Goal: Task Accomplishment & Management: Use online tool/utility

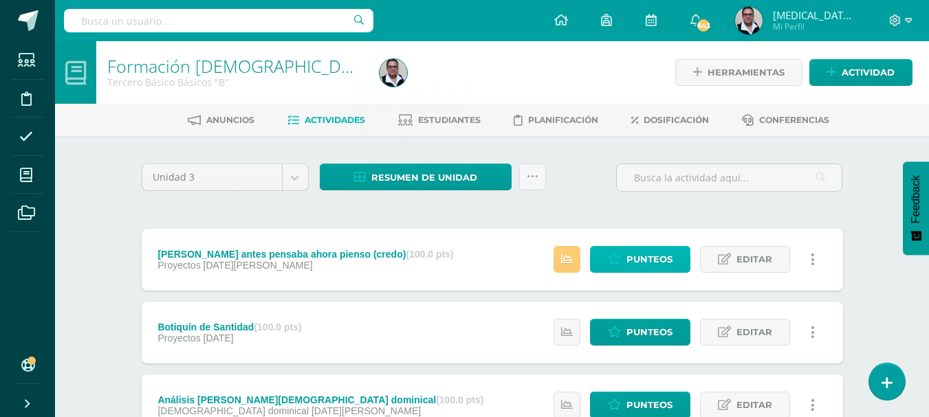
click at [634, 268] on span "Punteos" at bounding box center [649, 259] width 46 height 25
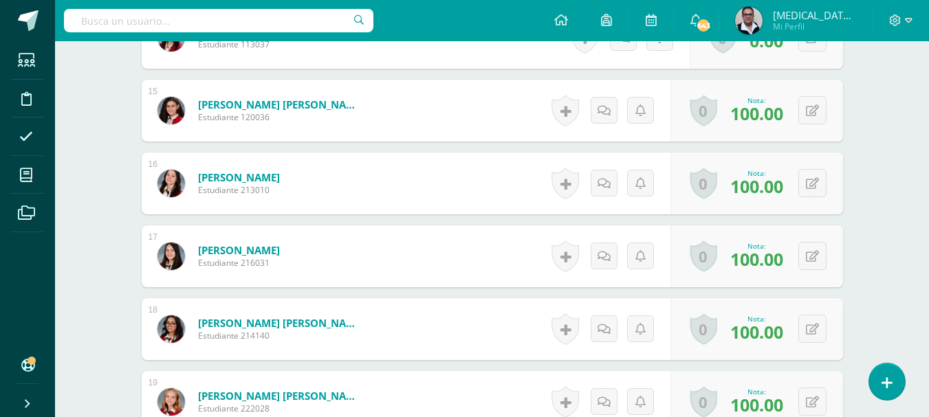
scroll to position [1634, 0]
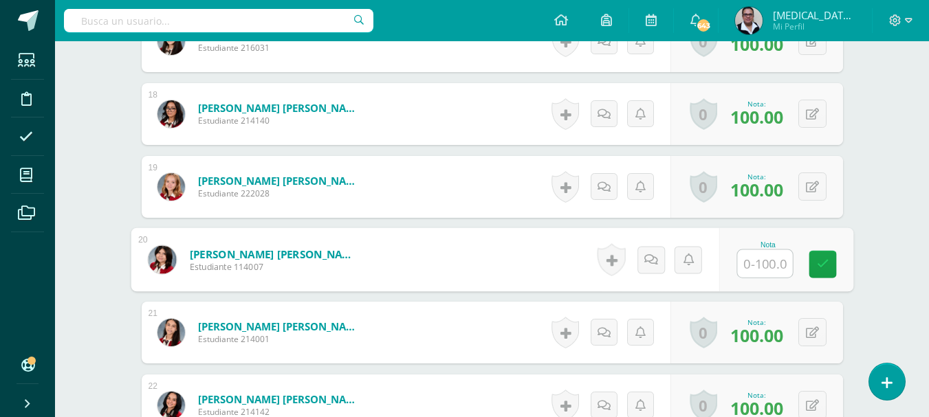
click at [755, 261] on input "text" at bounding box center [764, 264] width 55 height 28
type input "100"
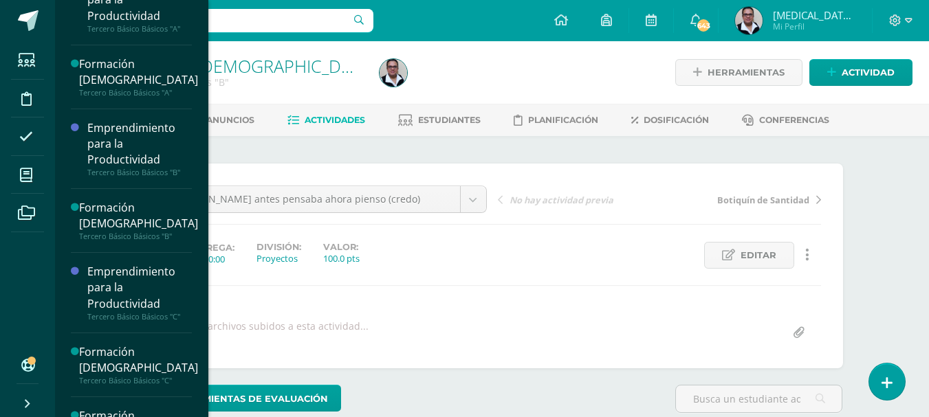
scroll to position [902, 0]
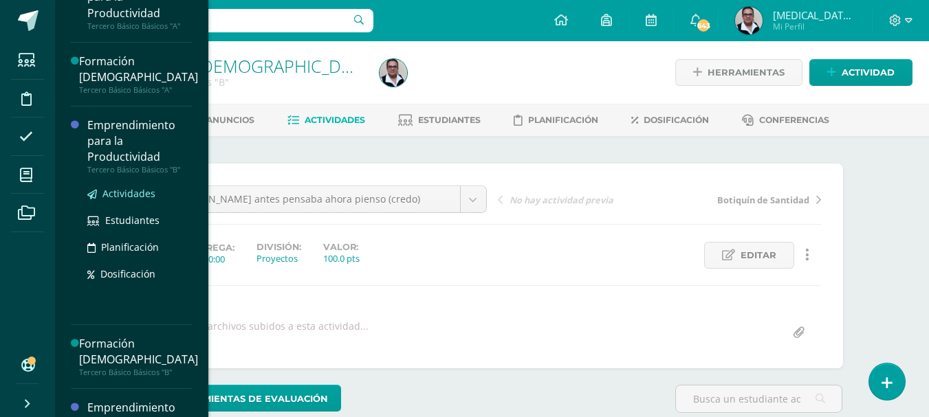
click at [133, 195] on span "Actividades" at bounding box center [128, 193] width 53 height 13
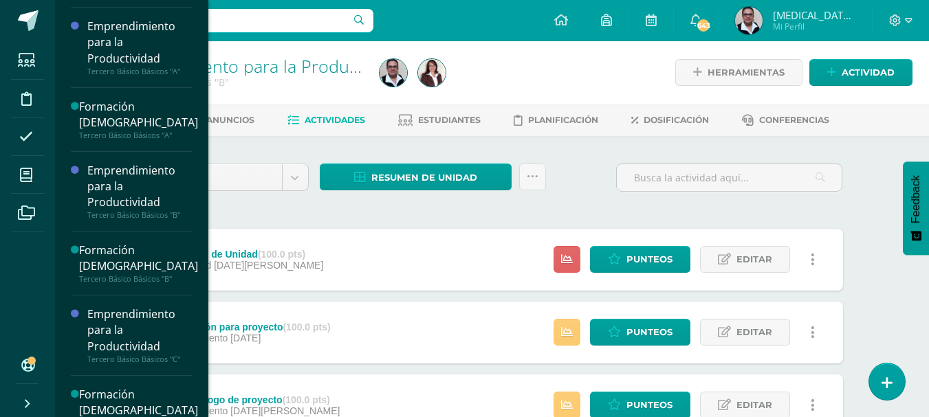
scroll to position [862, 0]
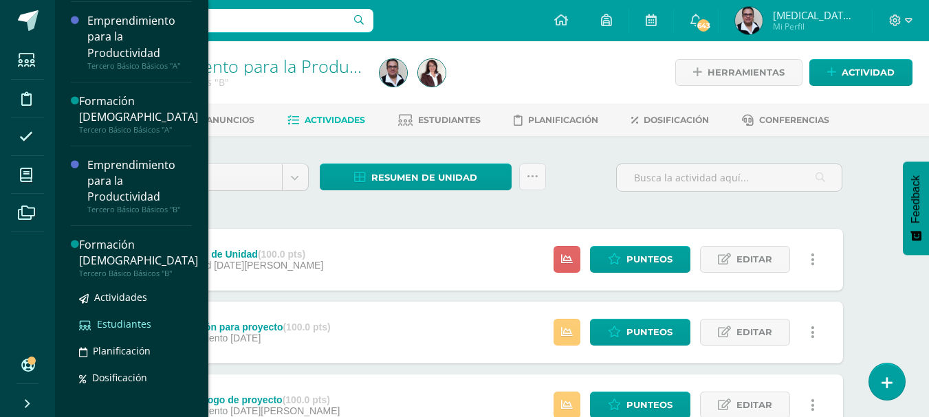
click at [129, 324] on span "Estudiantes" at bounding box center [124, 324] width 54 height 13
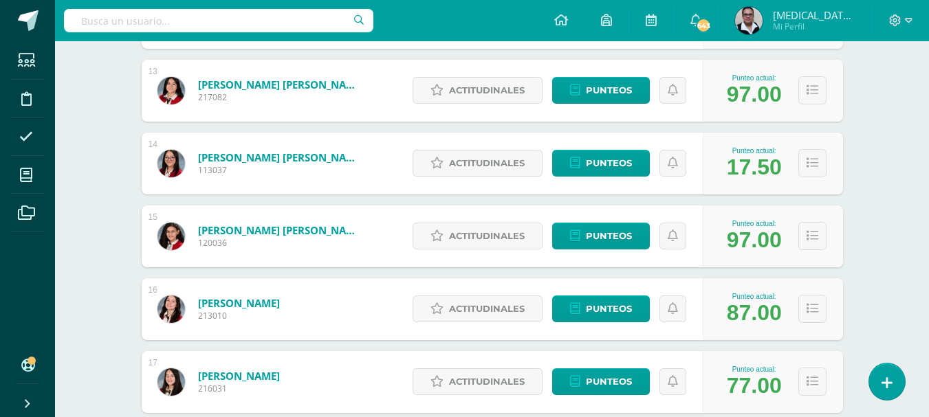
scroll to position [1107, 0]
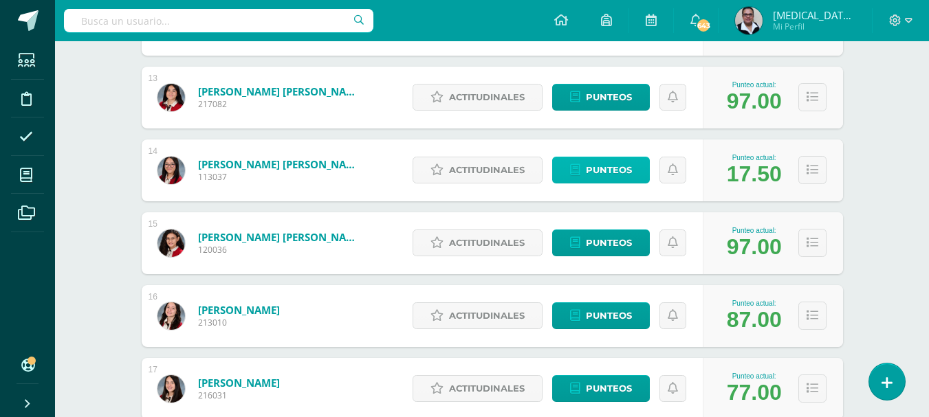
click at [622, 175] on span "Punteos" at bounding box center [609, 169] width 46 height 25
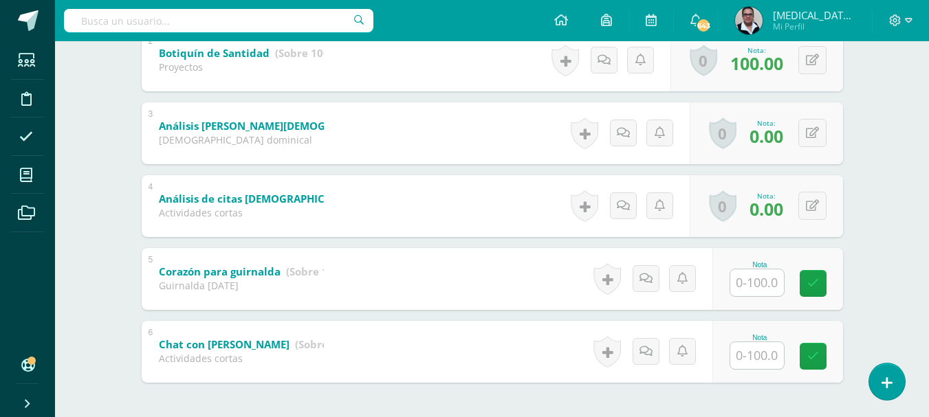
scroll to position [388, 0]
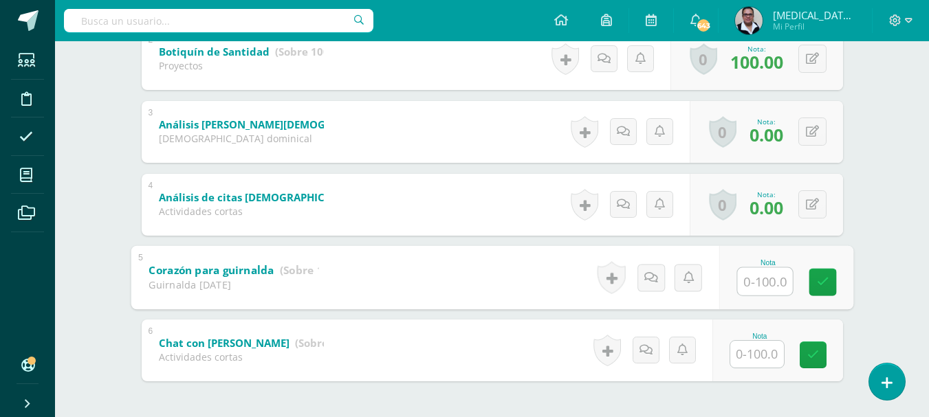
click at [750, 281] on input "text" at bounding box center [764, 282] width 55 height 28
type input "100"
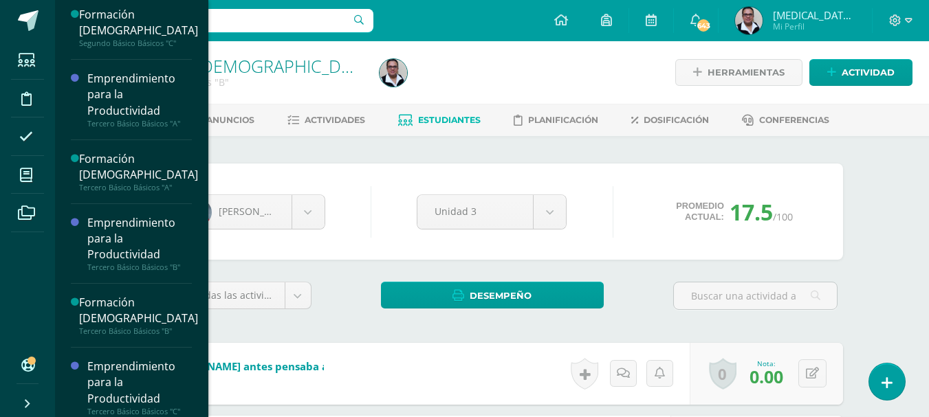
scroll to position [823, 0]
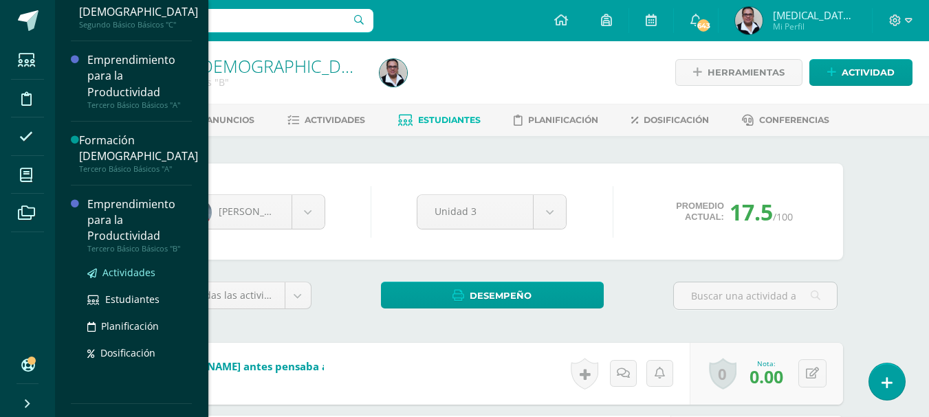
click at [133, 279] on span "Actividades" at bounding box center [128, 272] width 53 height 13
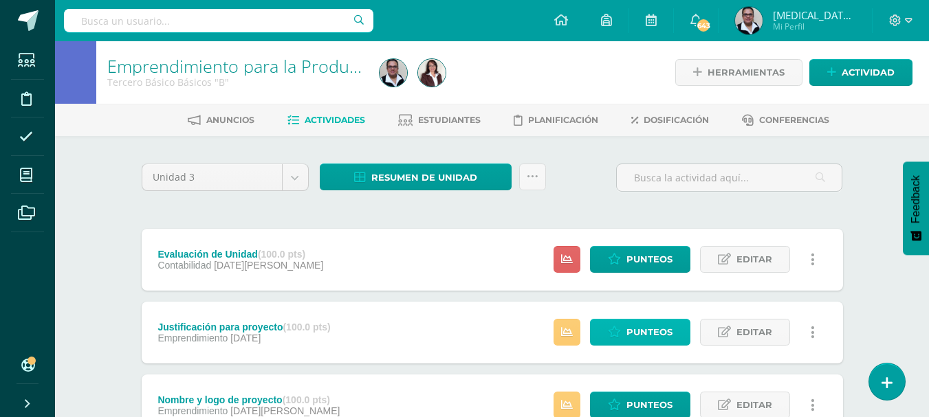
click at [632, 330] on span "Punteos" at bounding box center [649, 332] width 46 height 25
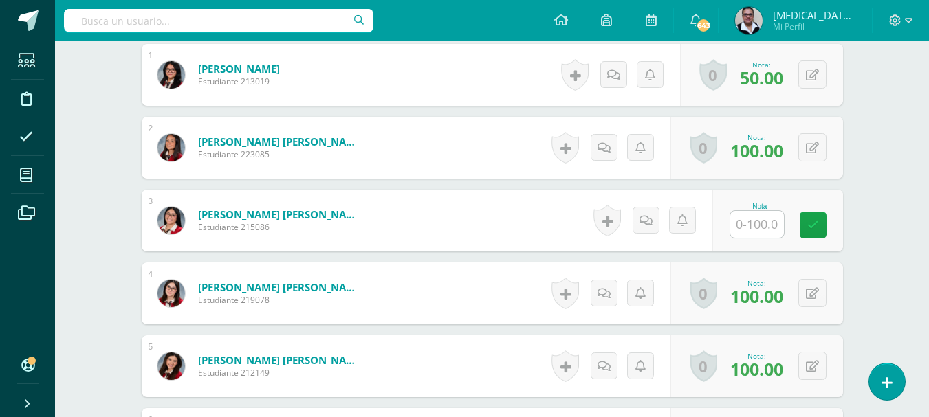
scroll to position [437, 0]
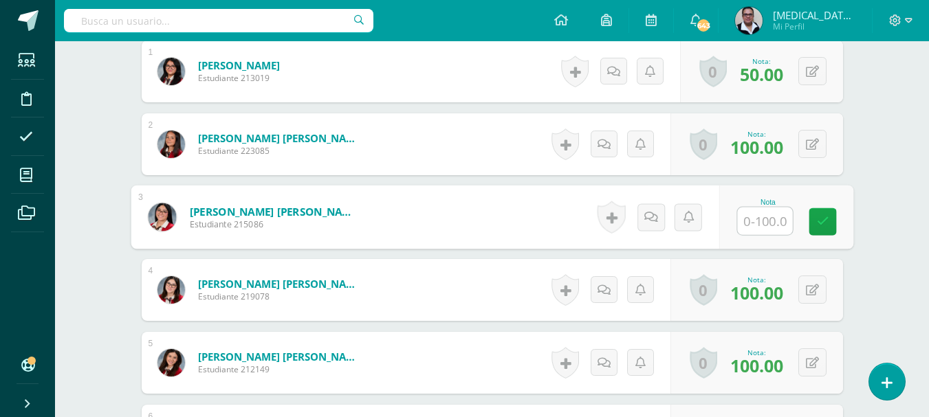
click at [772, 224] on input "text" at bounding box center [764, 222] width 55 height 28
type input "100"
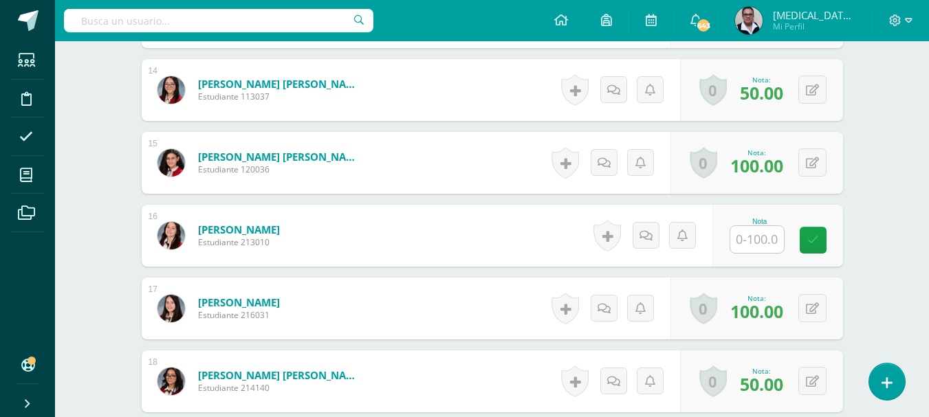
scroll to position [1374, 0]
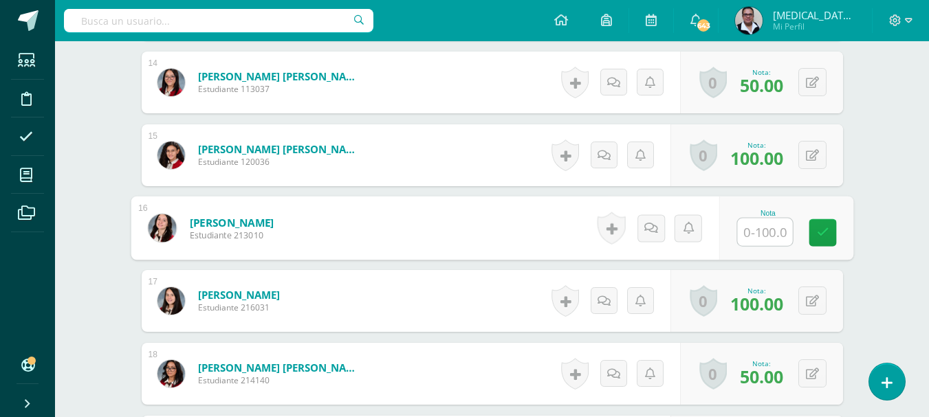
click at [765, 236] on input "text" at bounding box center [764, 233] width 55 height 28
type input "75"
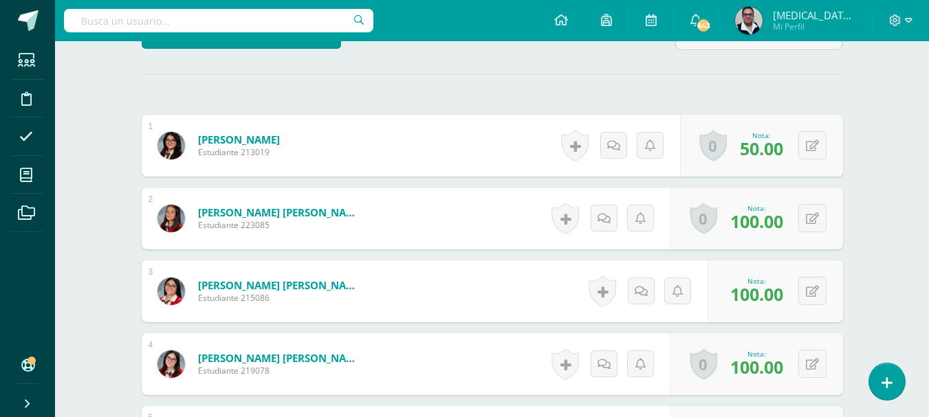
scroll to position [316, 0]
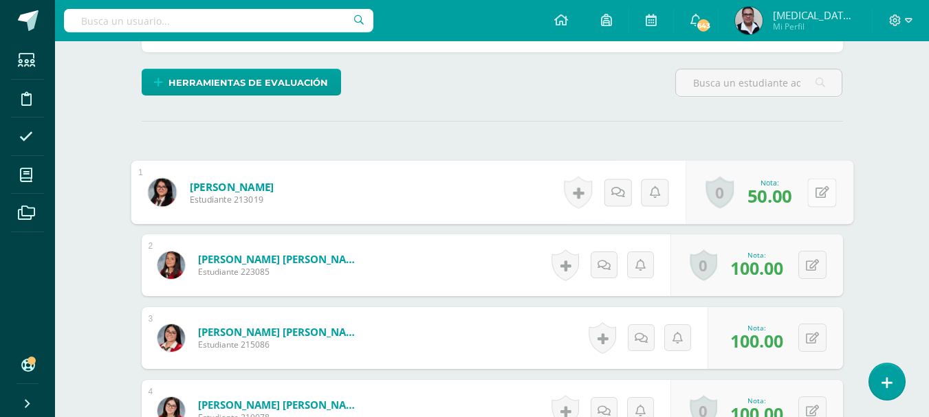
click at [813, 188] on button at bounding box center [821, 192] width 29 height 29
type input "95"
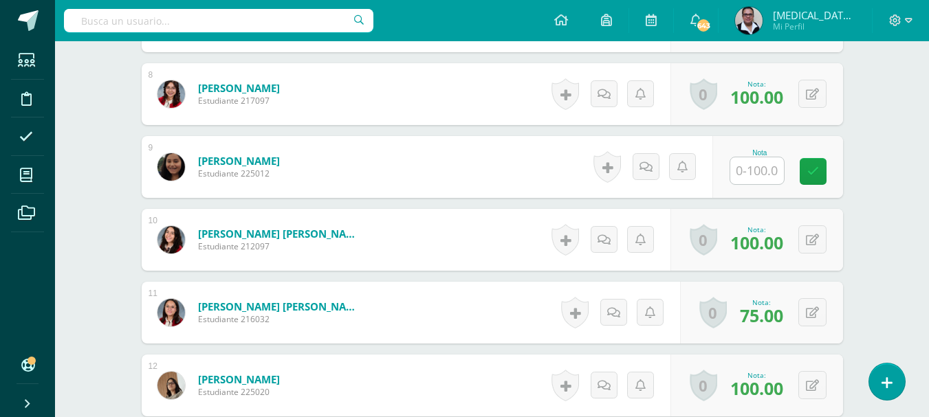
scroll to position [929, 0]
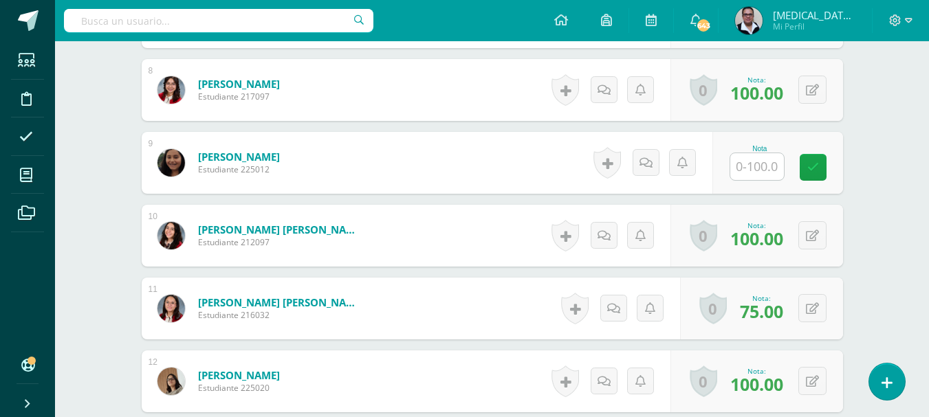
click at [773, 167] on input "text" at bounding box center [757, 166] width 54 height 27
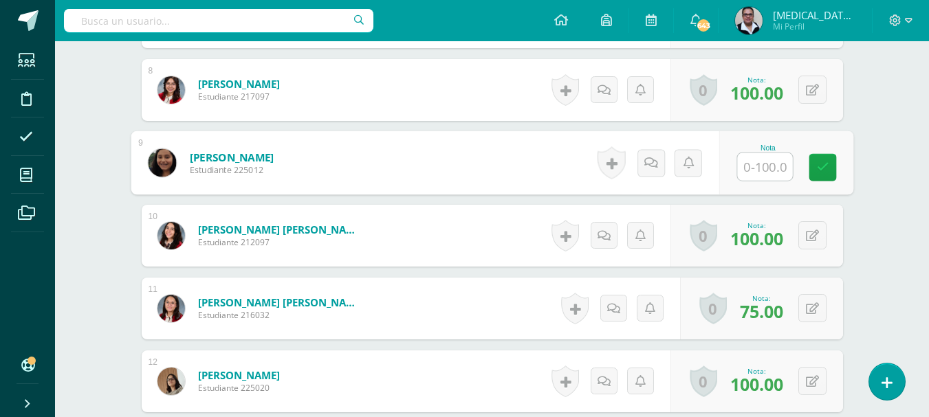
type input "0"
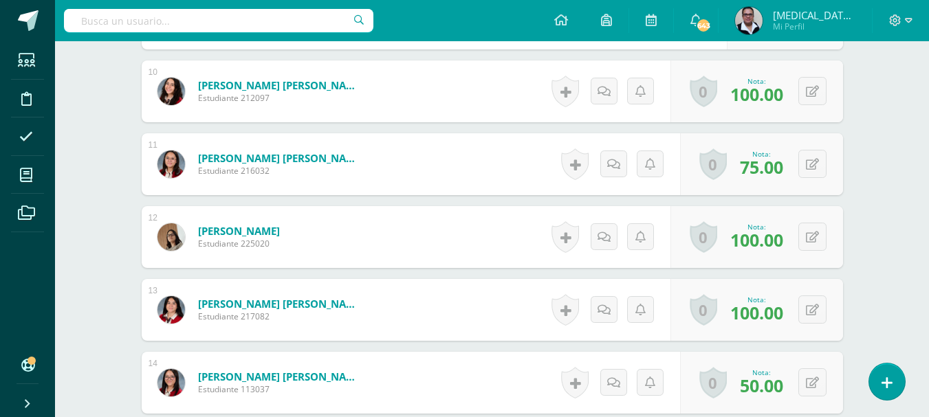
scroll to position [1069, 0]
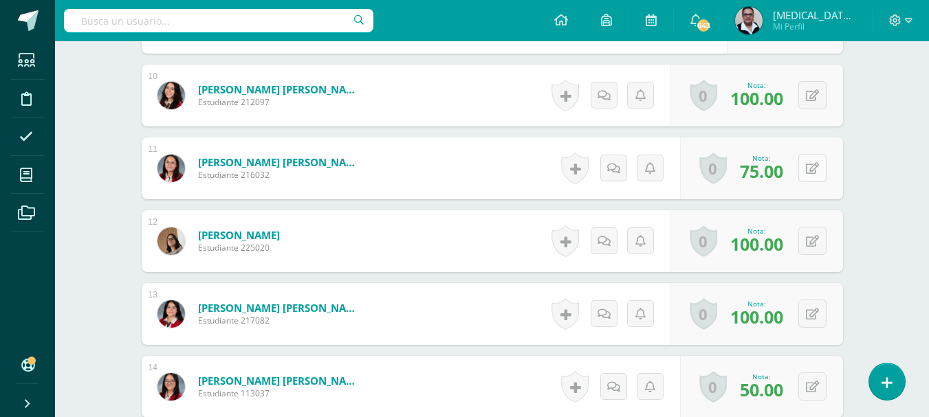
click at [813, 174] on icon at bounding box center [812, 169] width 13 height 12
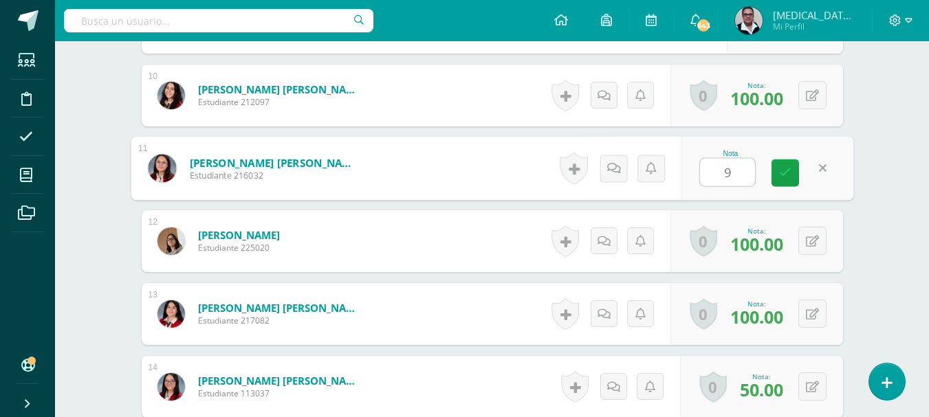
type input "95"
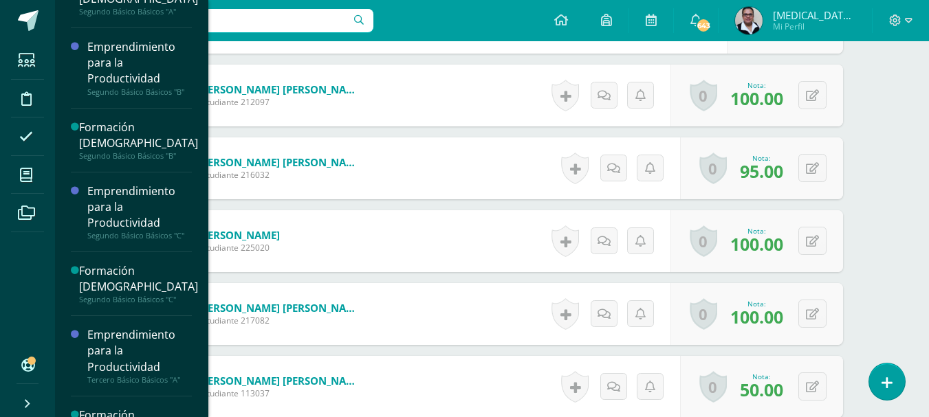
scroll to position [558, 0]
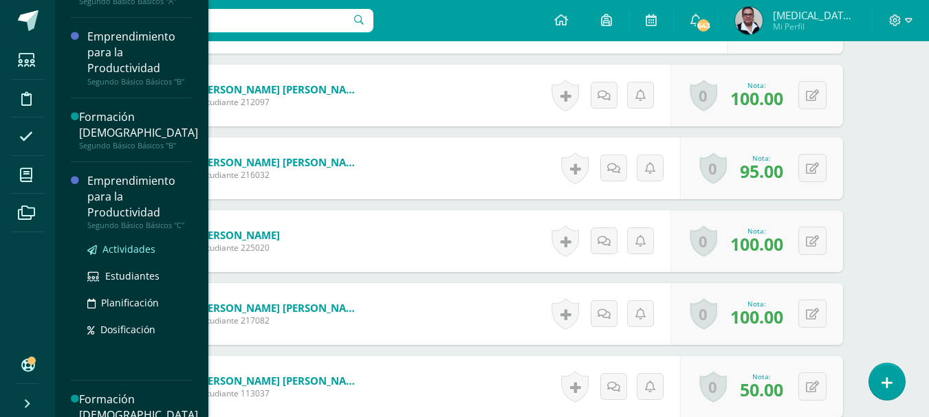
click at [131, 250] on span "Actividades" at bounding box center [128, 249] width 53 height 13
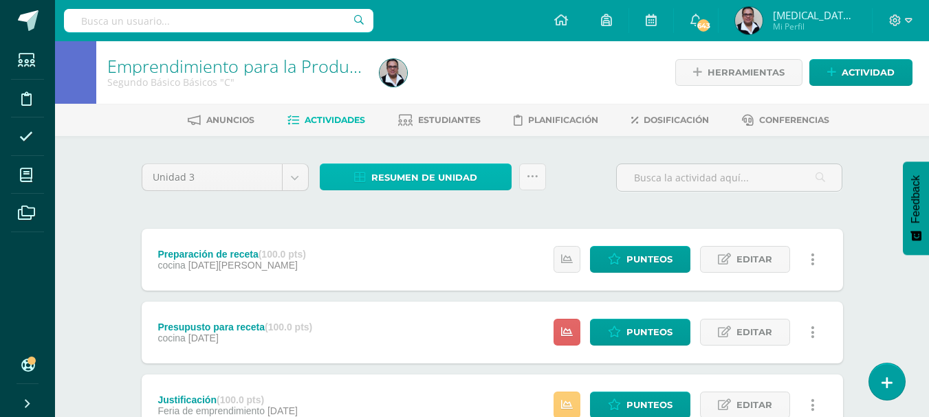
click at [430, 177] on span "Resumen de unidad" at bounding box center [424, 177] width 106 height 25
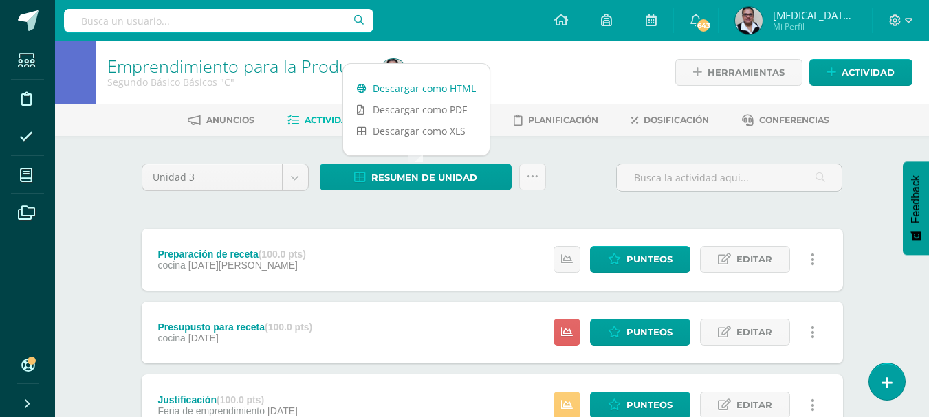
click at [415, 91] on link "Descargar como HTML" at bounding box center [416, 88] width 146 height 21
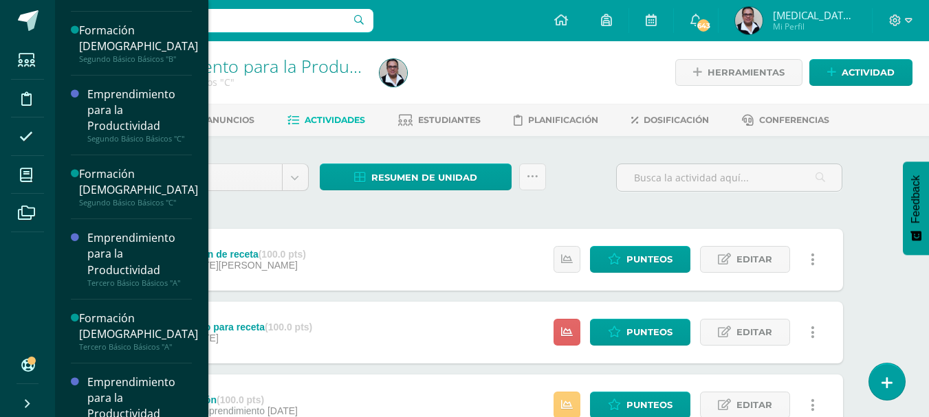
scroll to position [653, 0]
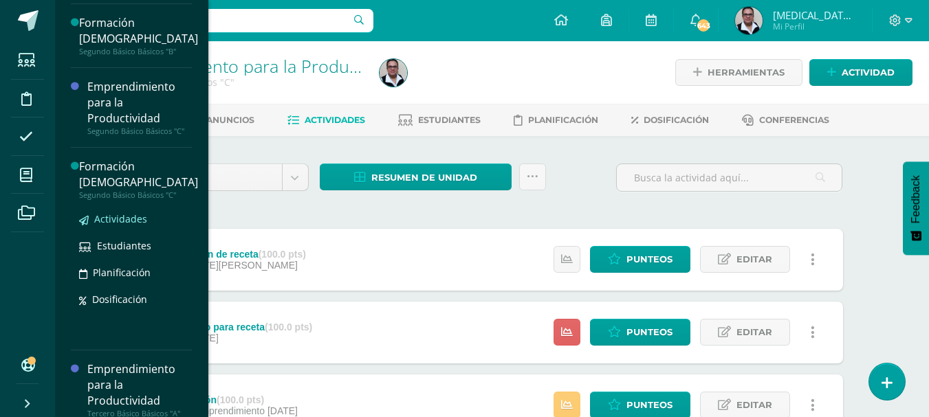
click at [124, 224] on span "Actividades" at bounding box center [120, 218] width 53 height 13
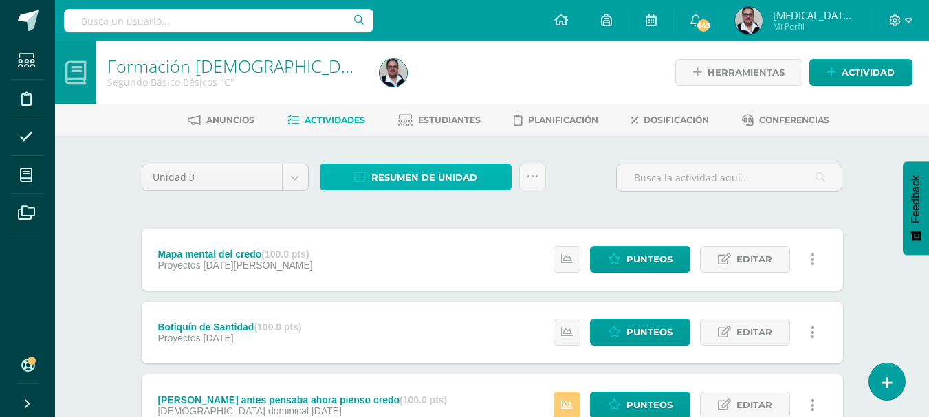
click at [450, 173] on span "Resumen de unidad" at bounding box center [424, 177] width 106 height 25
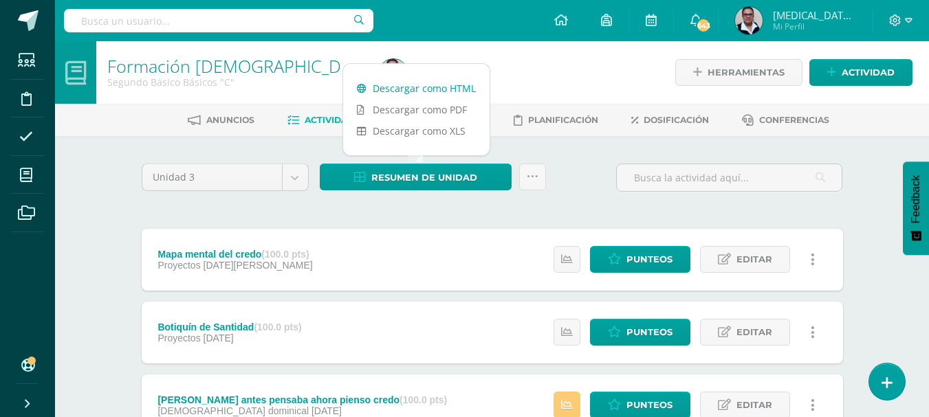
click at [433, 89] on link "Descargar como HTML" at bounding box center [416, 88] width 146 height 21
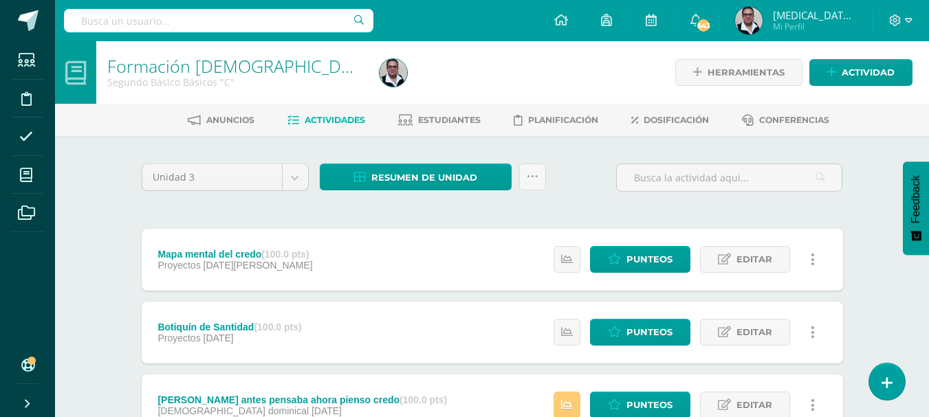
click at [456, 125] on span "Estudiantes" at bounding box center [449, 120] width 63 height 10
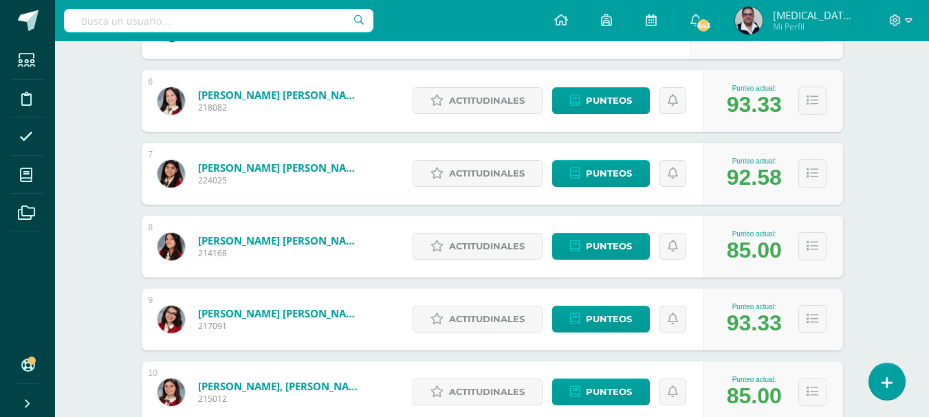
scroll to position [554, 0]
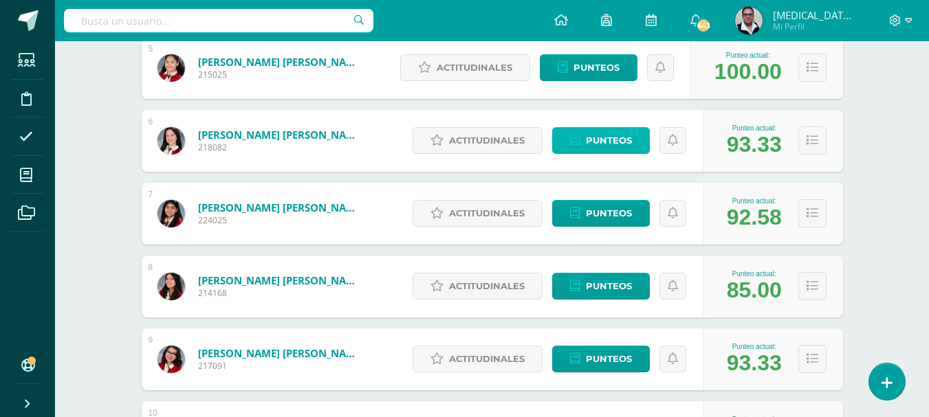
click at [630, 139] on span "Punteos" at bounding box center [609, 140] width 46 height 25
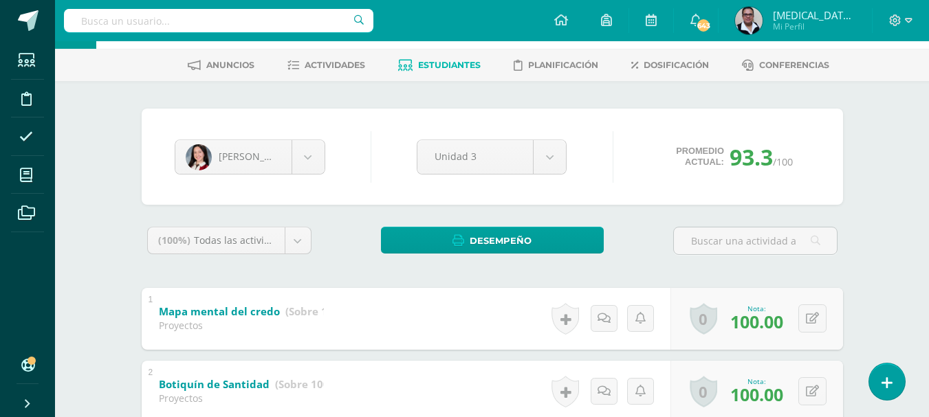
scroll to position [150, 0]
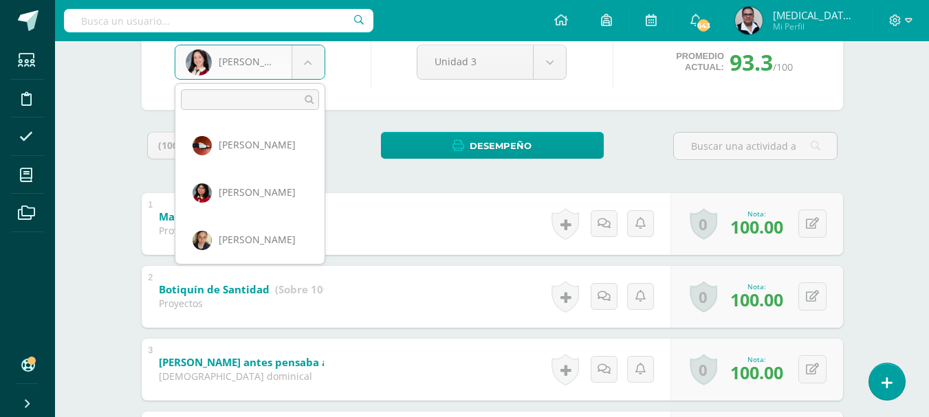
click at [308, 70] on body "Estudiantes Disciplina Asistencia Mis cursos Archivos Soporte Ayuda Reportar un…" at bounding box center [464, 353] width 929 height 1007
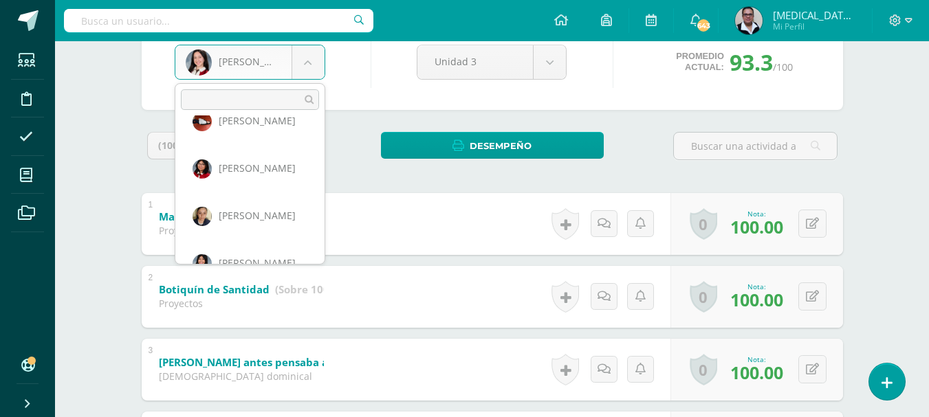
scroll to position [0, 0]
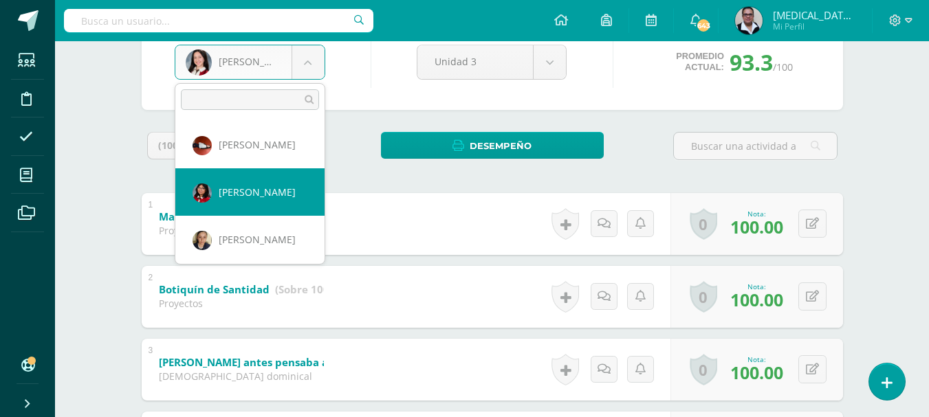
select select "233"
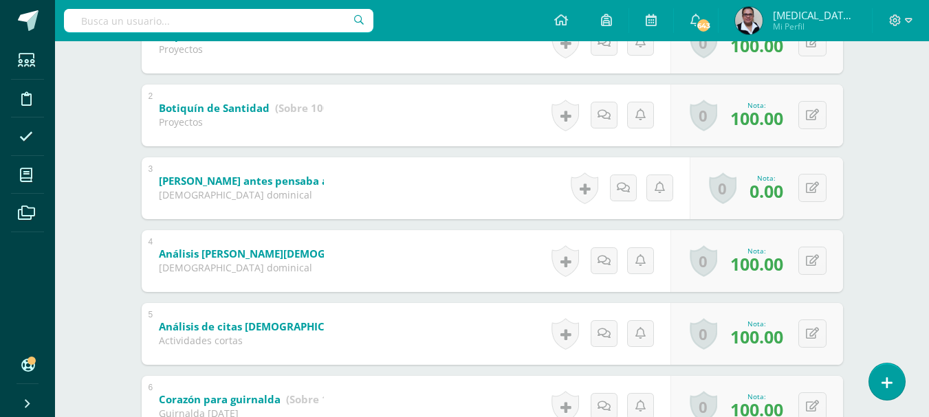
scroll to position [330, 0]
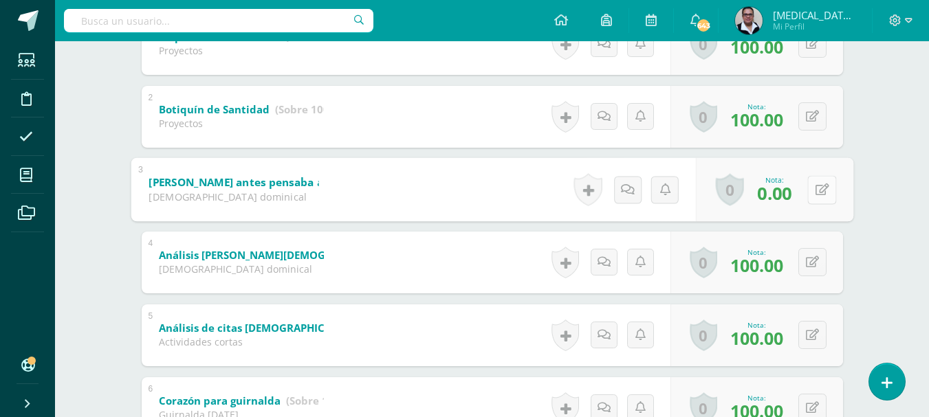
click at [805, 190] on div "0 [GEOGRAPHIC_DATA] Logros obtenidos Aún no hay logros agregados Nota: 0.00" at bounding box center [773, 189] width 157 height 64
click at [816, 193] on icon at bounding box center [822, 190] width 14 height 12
type input "100"
click at [789, 192] on icon at bounding box center [785, 194] width 12 height 12
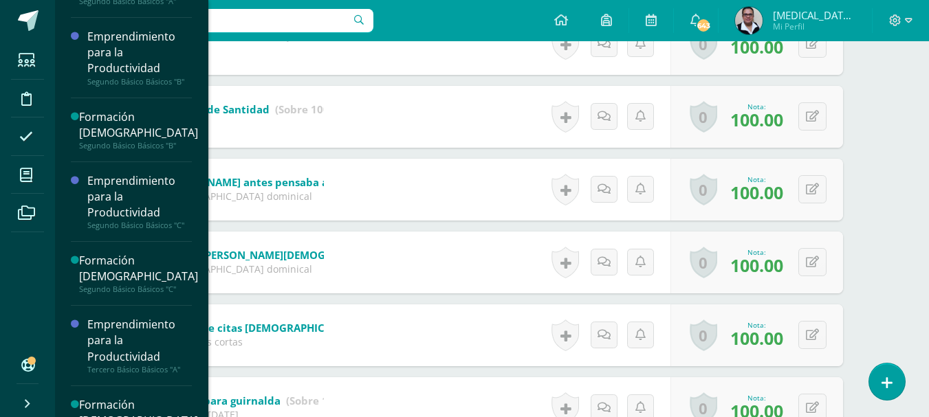
scroll to position [582, 0]
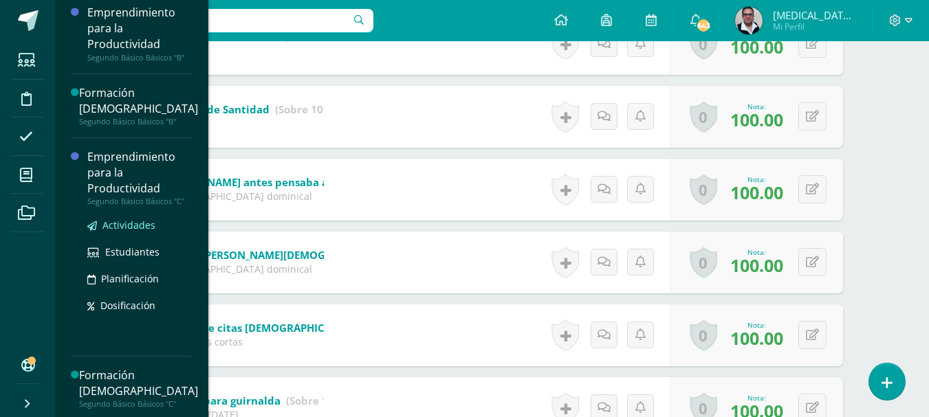
click at [146, 226] on span "Actividades" at bounding box center [128, 225] width 53 height 13
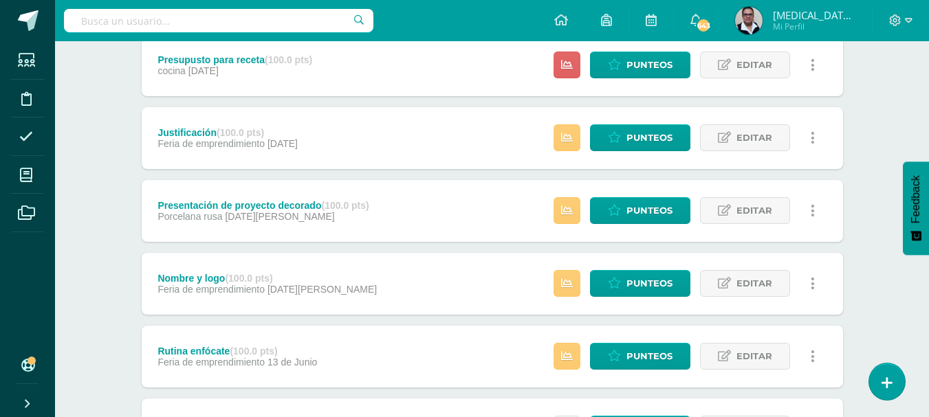
scroll to position [269, 0]
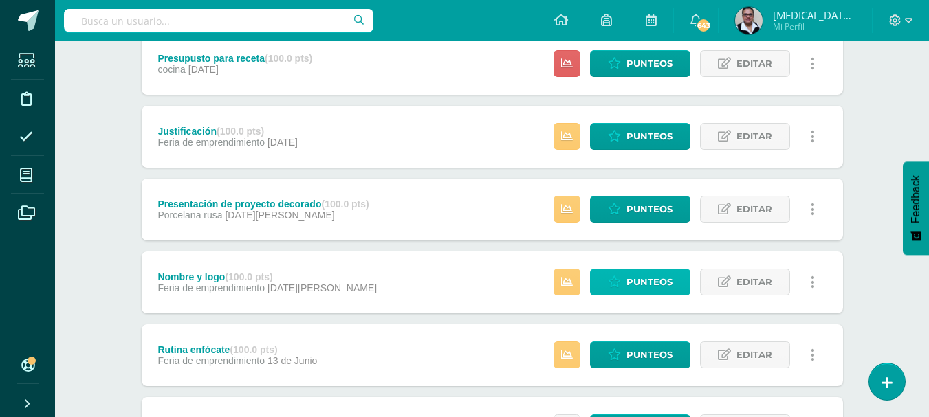
click at [637, 284] on span "Punteos" at bounding box center [649, 282] width 46 height 25
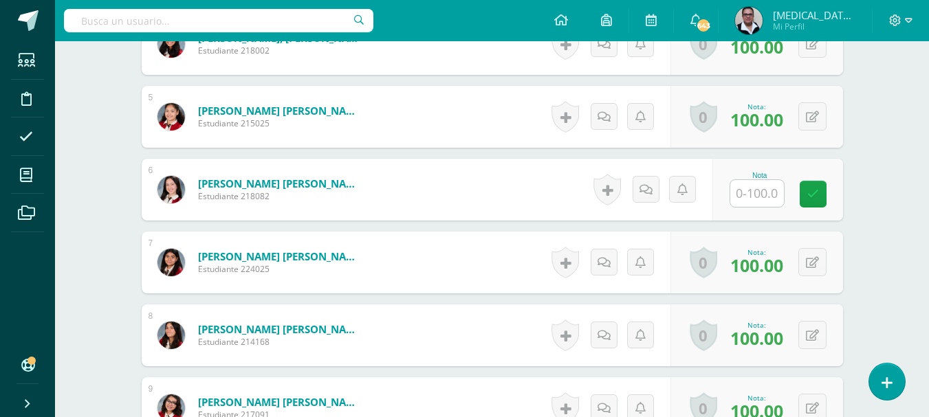
scroll to position [691, 0]
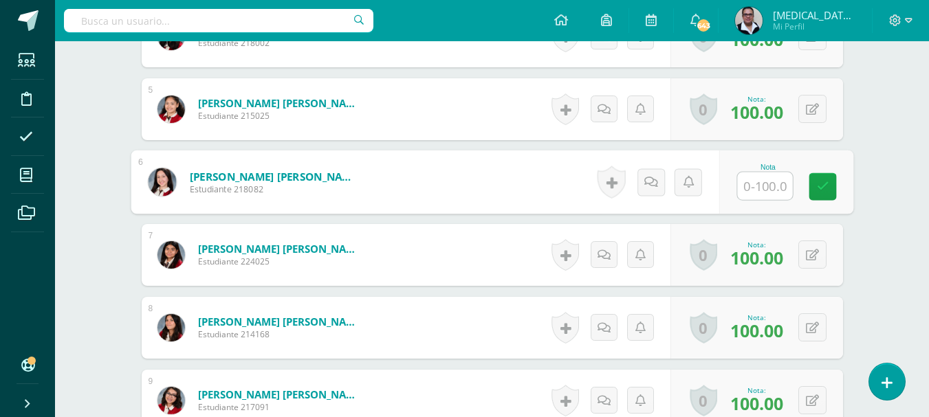
click at [751, 189] on input "text" at bounding box center [764, 187] width 55 height 28
type input "0"
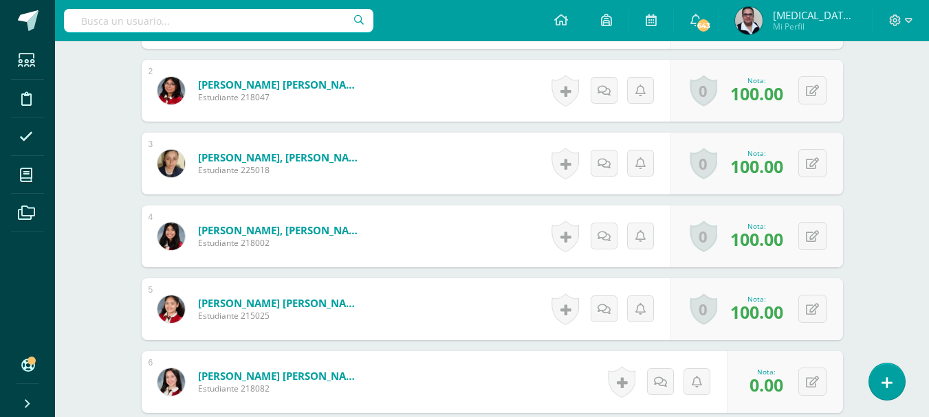
scroll to position [102, 0]
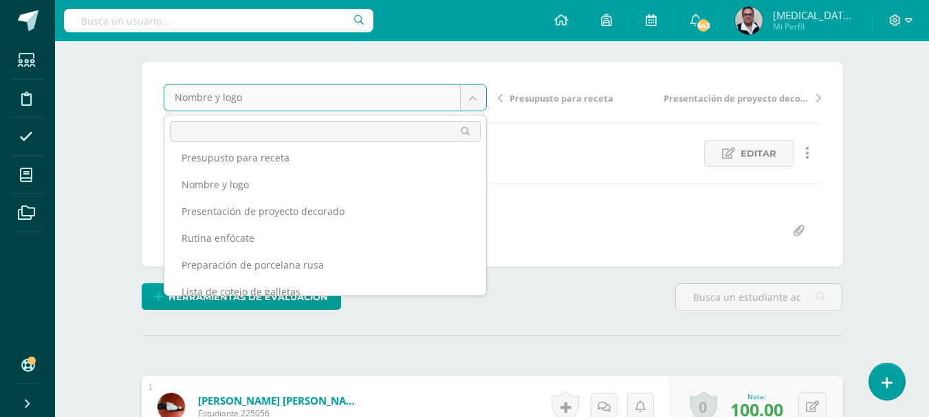
scroll to position [77, 0]
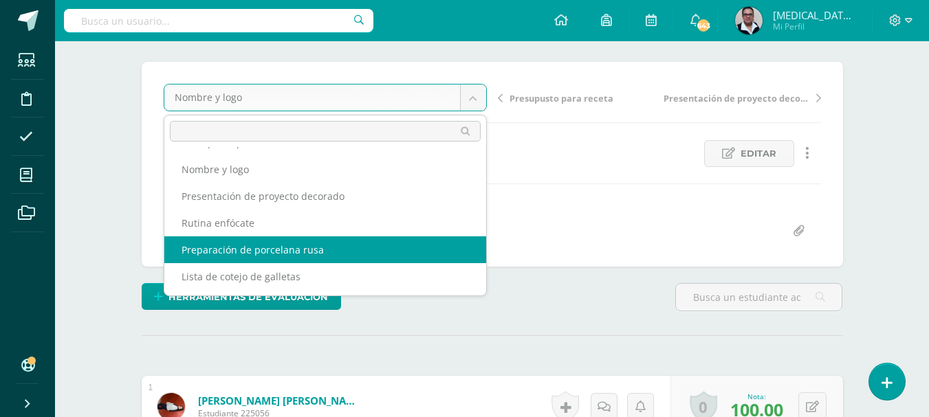
select select "/dashboard/teacher/grade-activity/195890/"
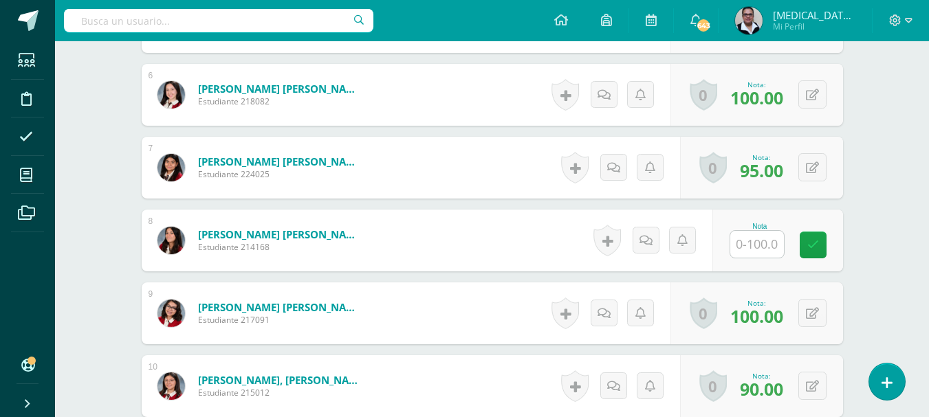
scroll to position [785, 0]
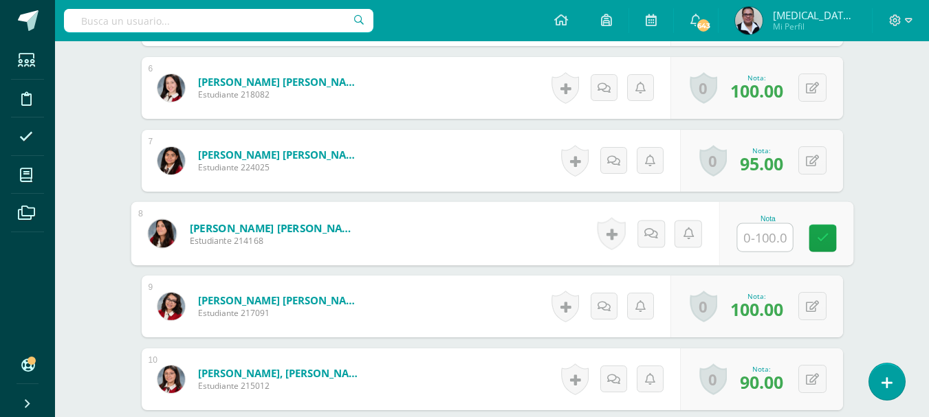
click at [763, 245] on input "text" at bounding box center [764, 238] width 55 height 28
type input "0"
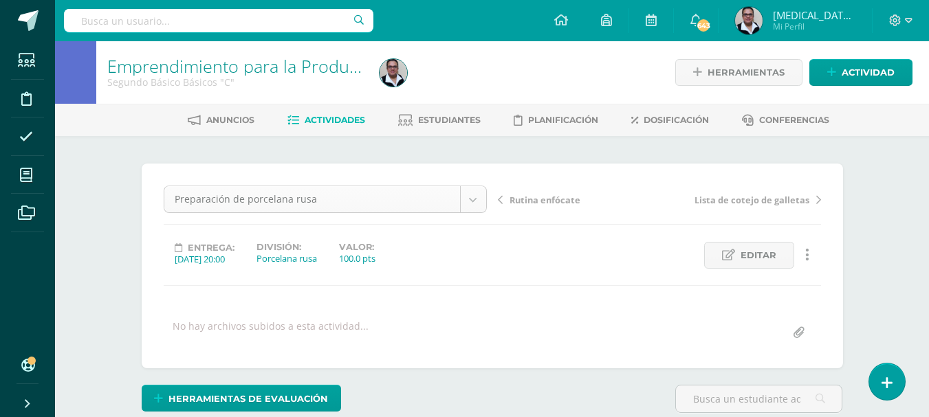
scroll to position [45, 0]
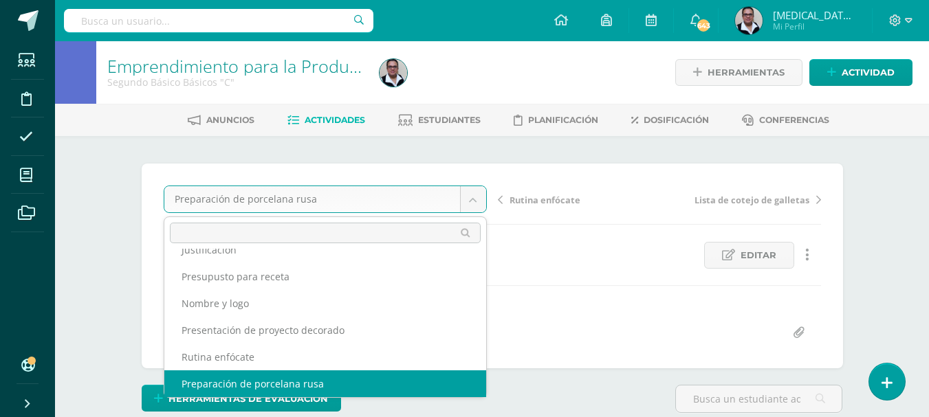
scroll to position [32, 0]
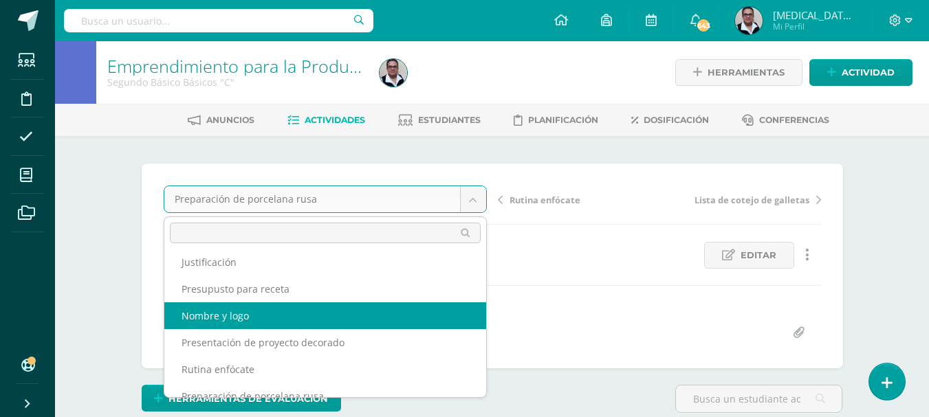
select select "/dashboard/teacher/grade-activity/195895/"
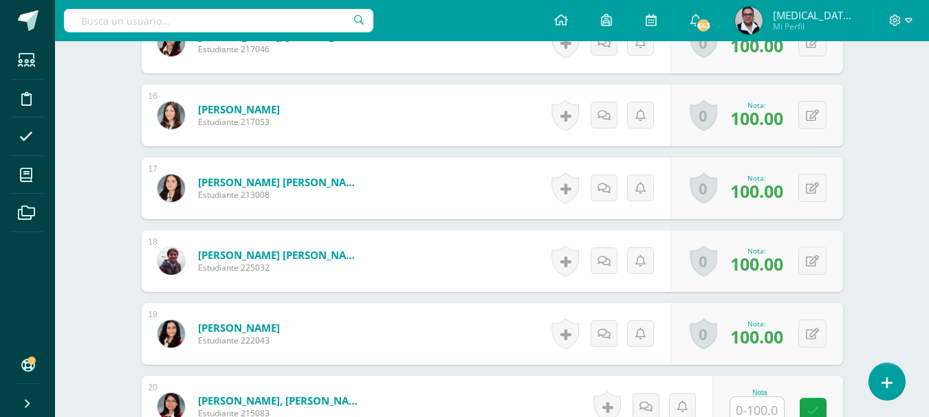
scroll to position [1637, 0]
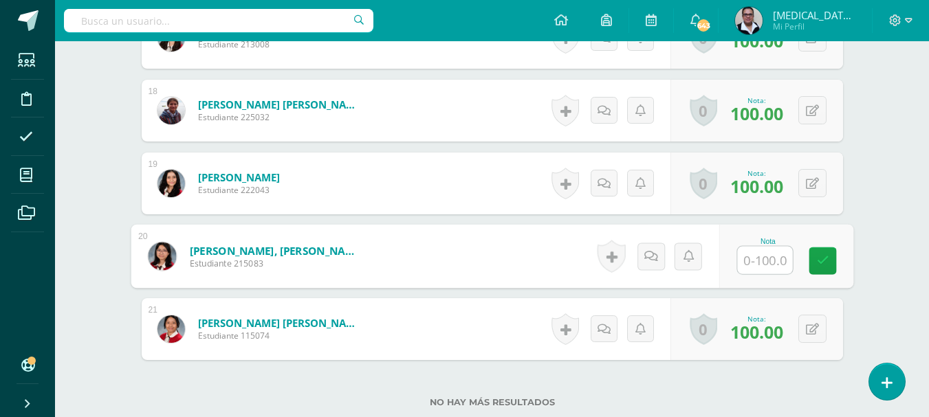
click at [759, 250] on input "text" at bounding box center [764, 261] width 55 height 28
type input "0"
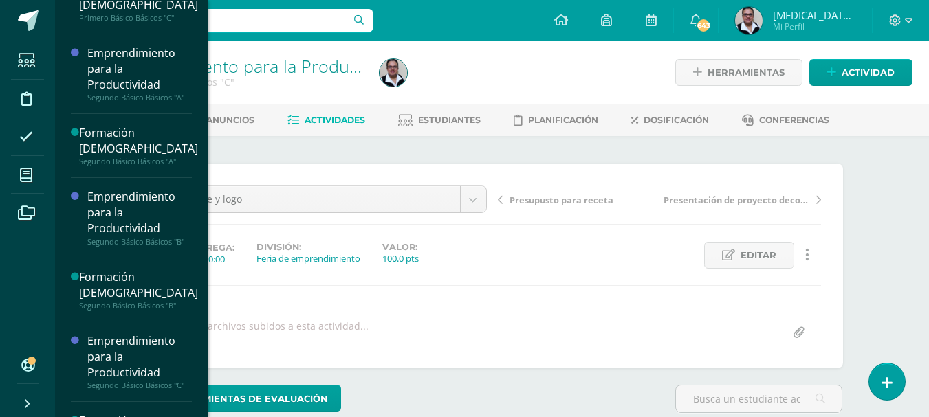
scroll to position [402, 0]
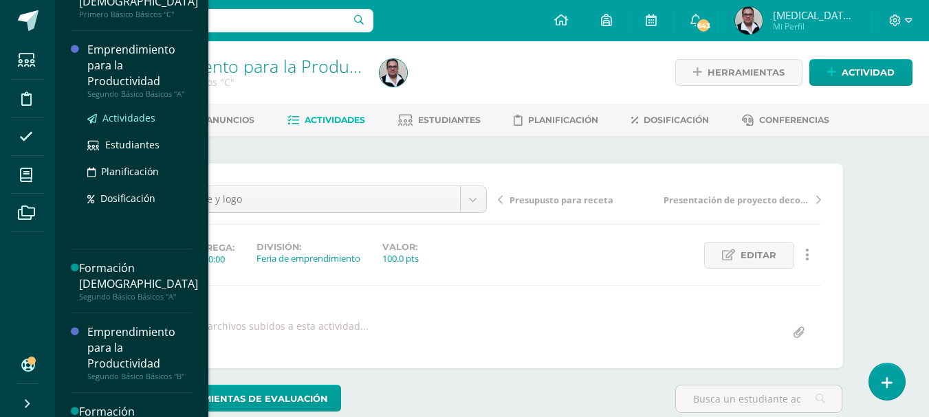
click at [128, 120] on span "Actividades" at bounding box center [128, 117] width 53 height 13
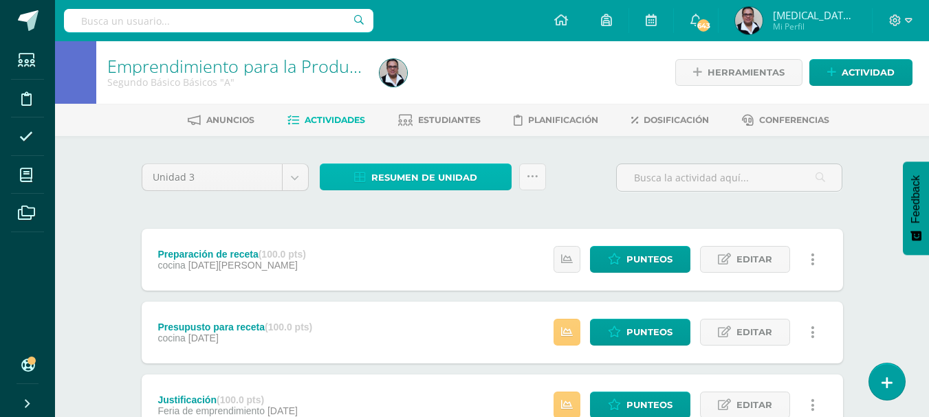
click at [411, 179] on span "Resumen de unidad" at bounding box center [424, 177] width 106 height 25
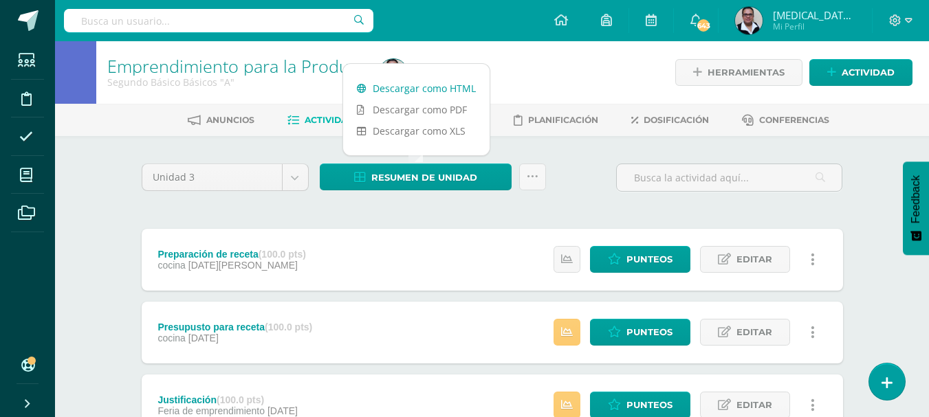
click at [413, 91] on link "Descargar como HTML" at bounding box center [416, 88] width 146 height 21
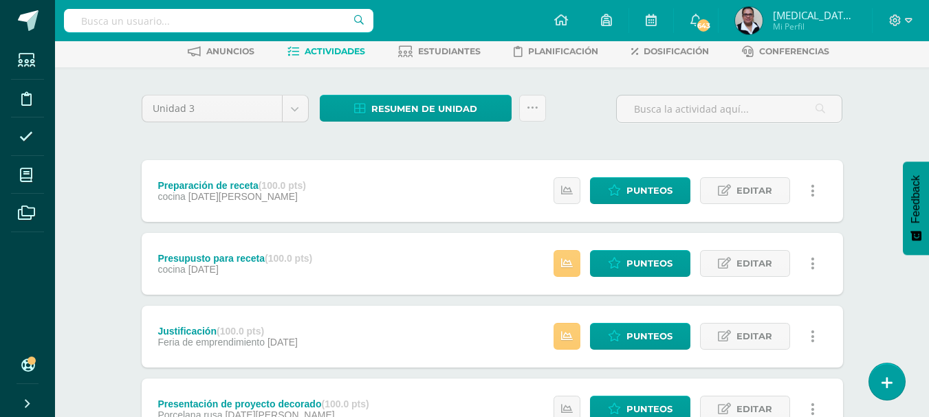
scroll to position [72, 0]
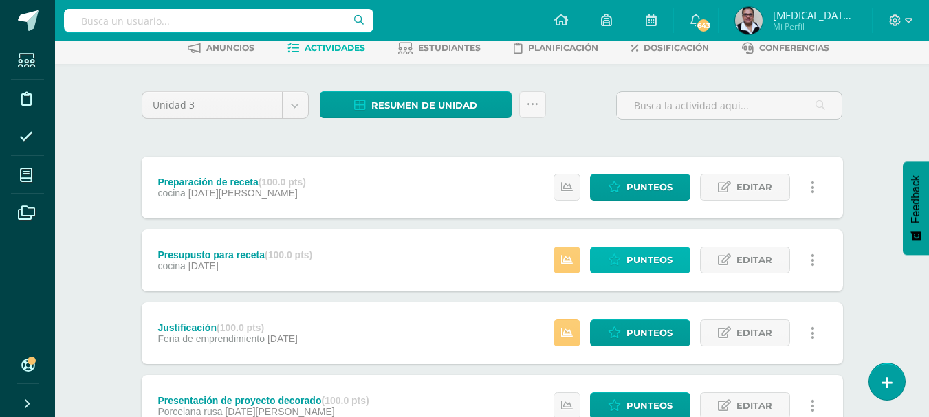
click at [633, 270] on span "Punteos" at bounding box center [649, 260] width 46 height 25
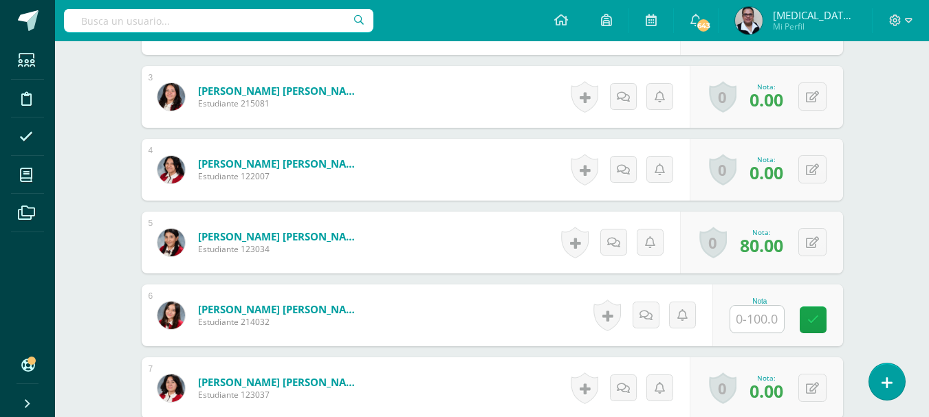
scroll to position [569, 0]
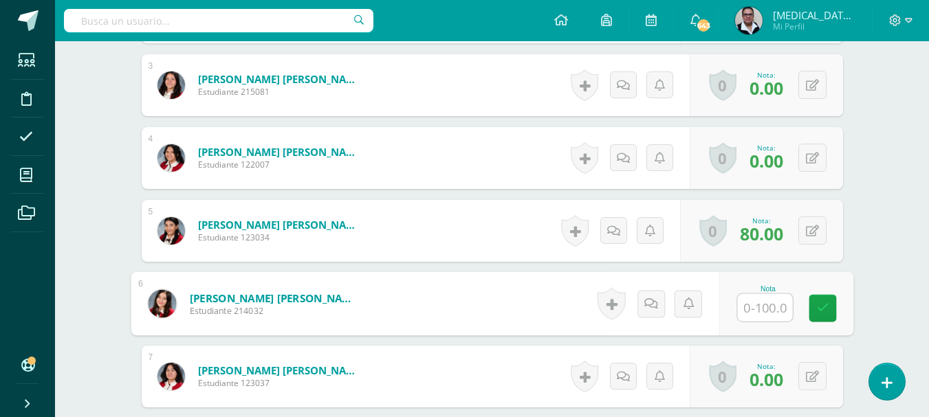
click at [754, 298] on input "text" at bounding box center [764, 308] width 55 height 28
type input "'"
type input "0"
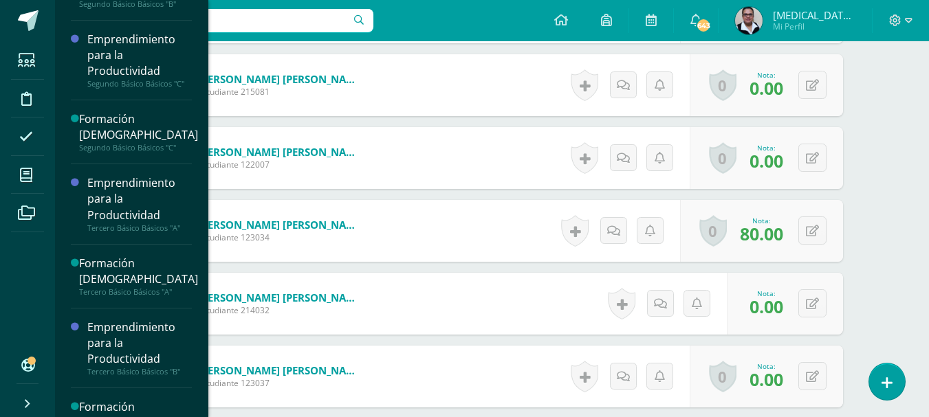
scroll to position [766, 0]
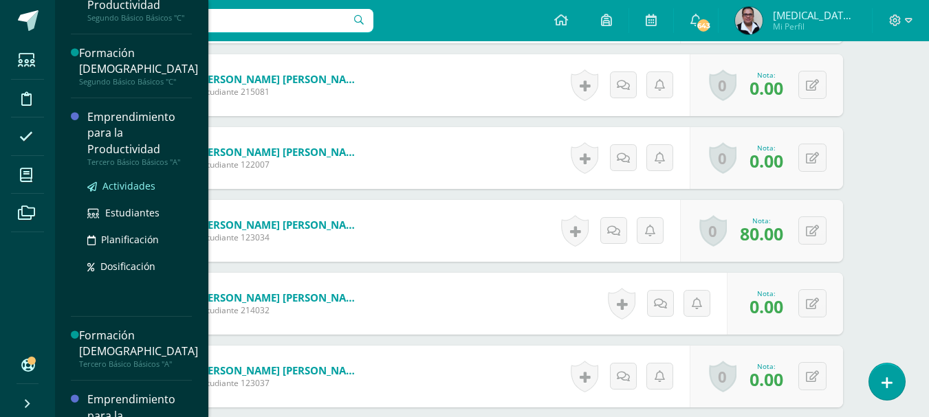
click at [118, 188] on span "Actividades" at bounding box center [128, 185] width 53 height 13
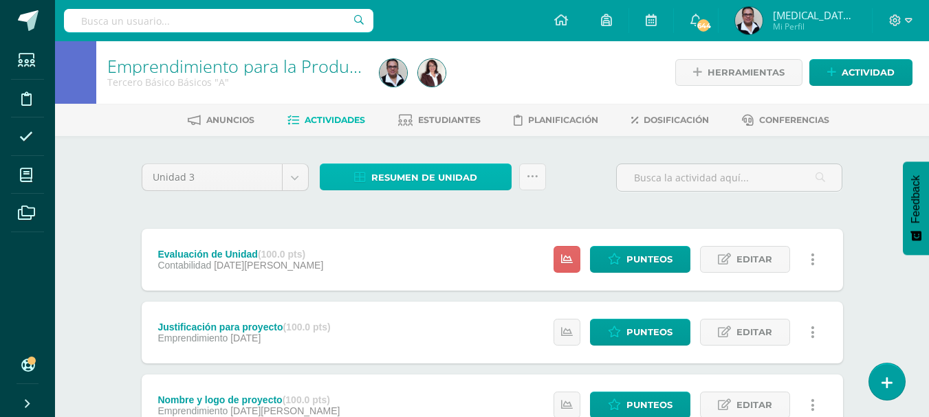
click at [410, 175] on span "Resumen de unidad" at bounding box center [424, 177] width 106 height 25
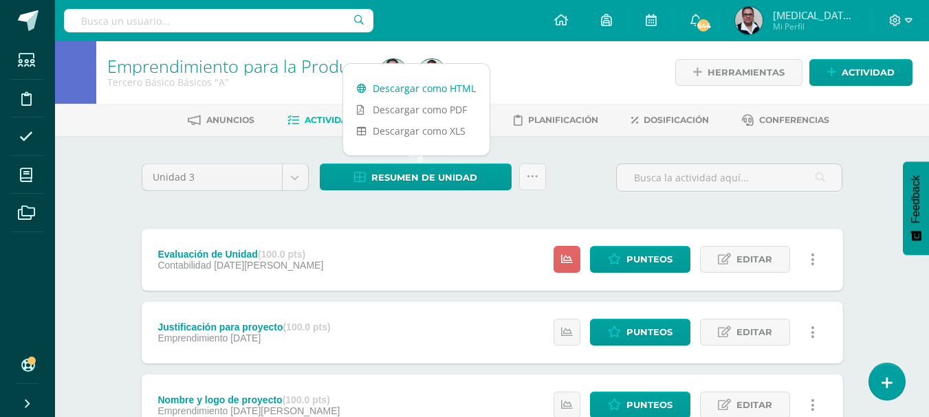
click at [422, 91] on link "Descargar como HTML" at bounding box center [416, 88] width 146 height 21
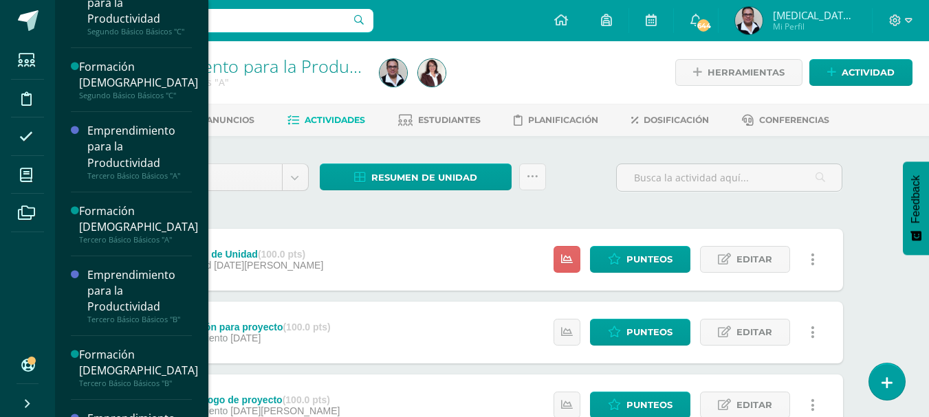
scroll to position [755, 0]
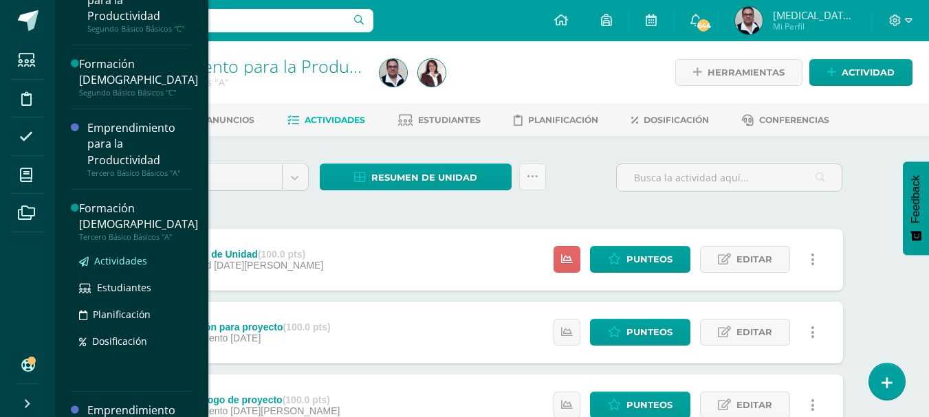
click at [136, 263] on span "Actividades" at bounding box center [120, 260] width 53 height 13
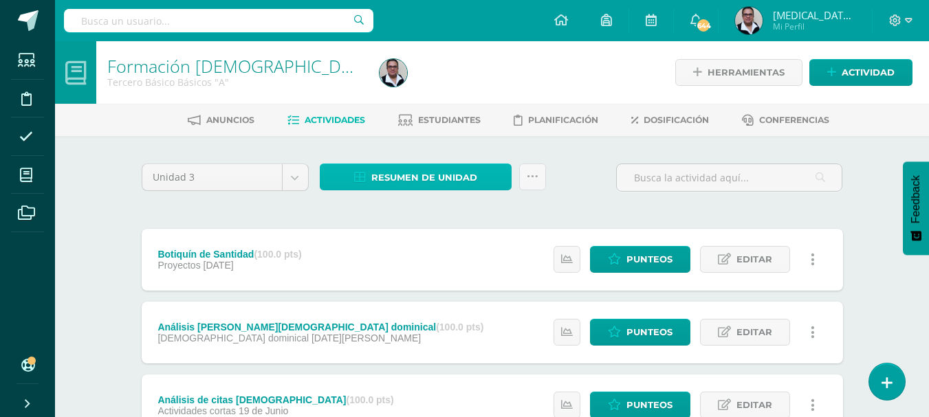
click at [430, 164] on link "Resumen de unidad" at bounding box center [416, 177] width 192 height 27
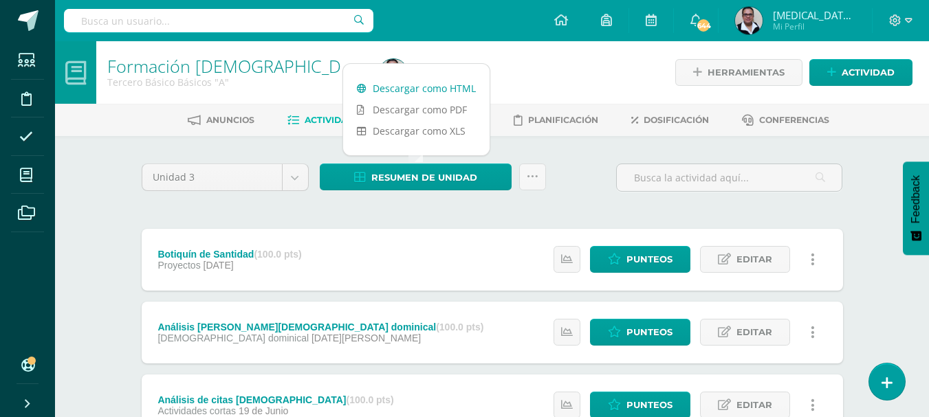
click at [437, 92] on link "Descargar como HTML" at bounding box center [416, 88] width 146 height 21
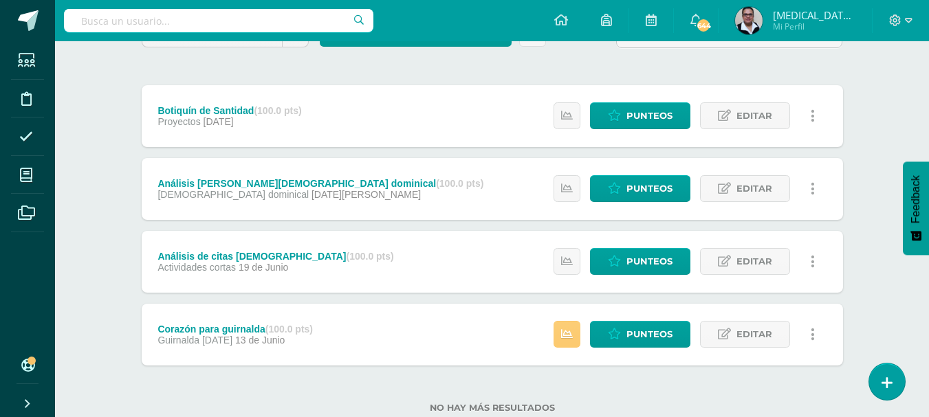
scroll to position [146, 0]
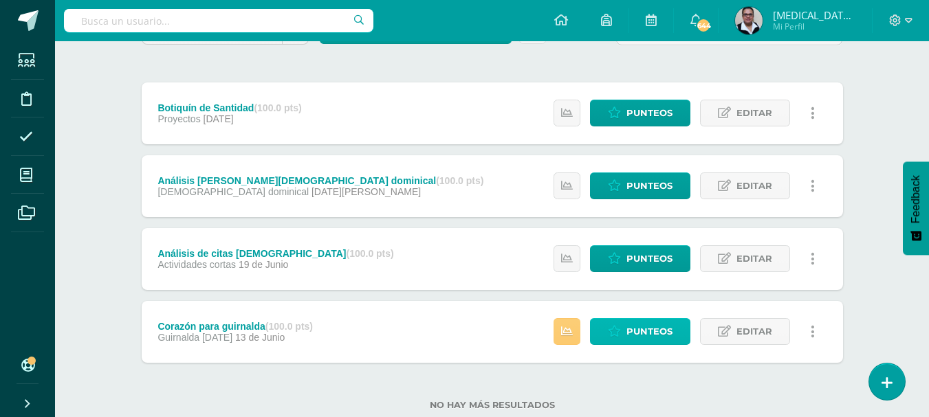
click at [648, 329] on span "Punteos" at bounding box center [649, 331] width 46 height 25
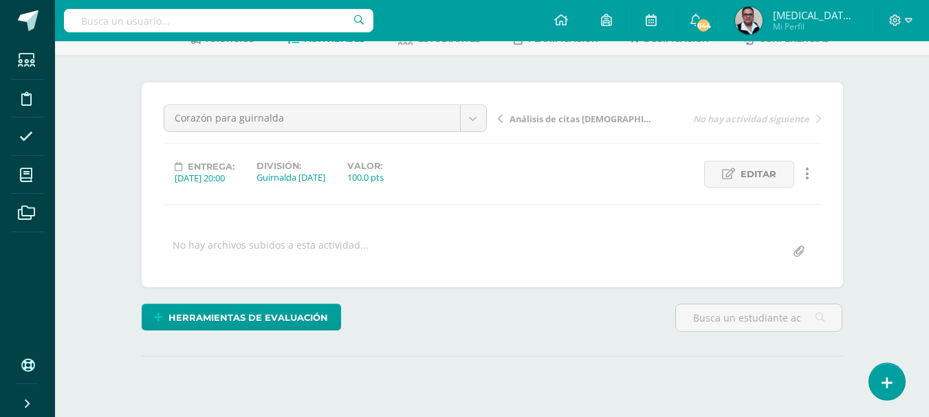
scroll to position [120, 0]
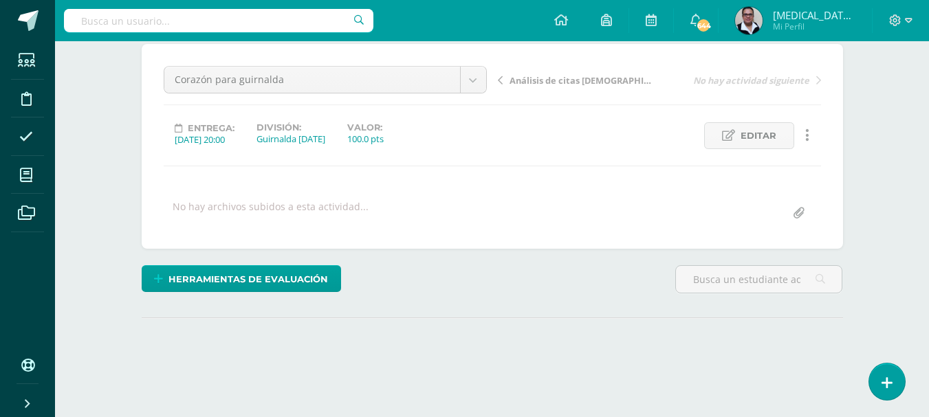
click at [928, 158] on html "Estudiantes Disciplina Asistencia Mis cursos Archivos Soporte Ayuda Reportar un…" at bounding box center [464, 152] width 929 height 545
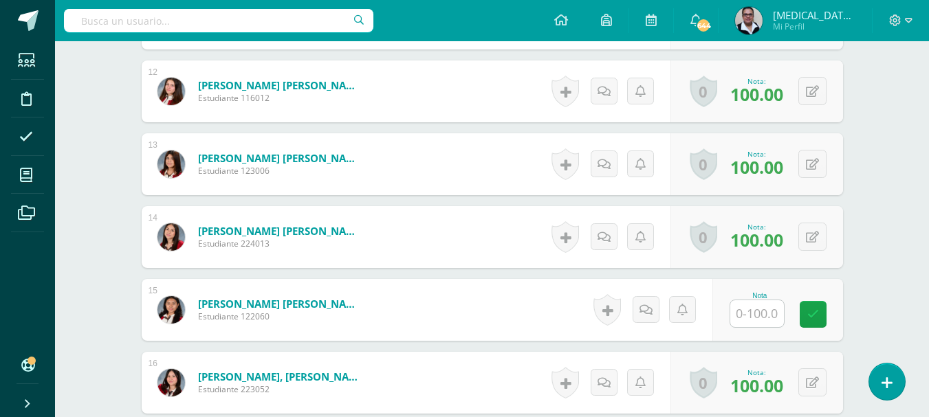
scroll to position [1228, 0]
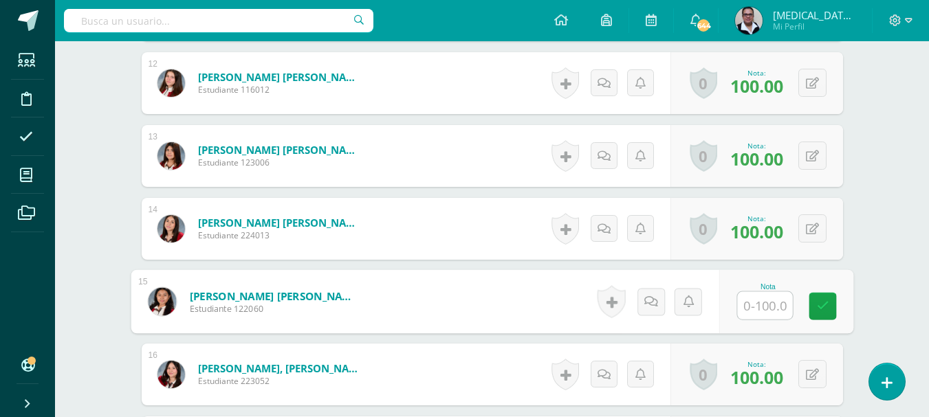
click at [772, 312] on input "text" at bounding box center [764, 306] width 55 height 28
type input "0"
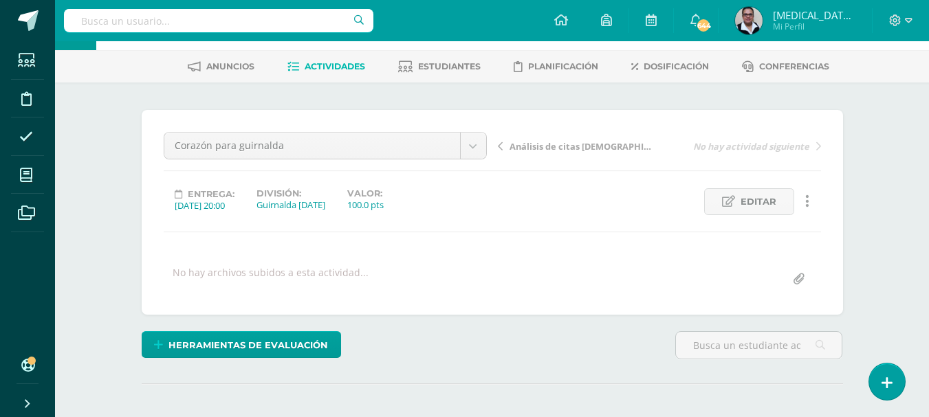
scroll to position [0, 0]
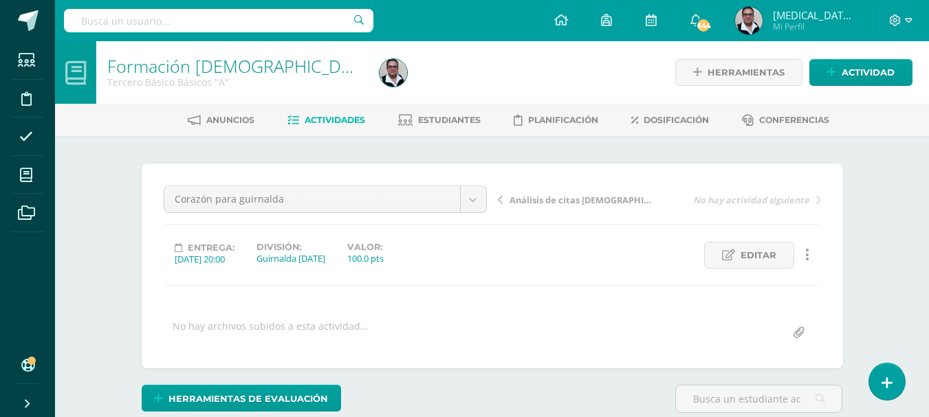
click at [329, 129] on link "Actividades" at bounding box center [326, 120] width 78 height 22
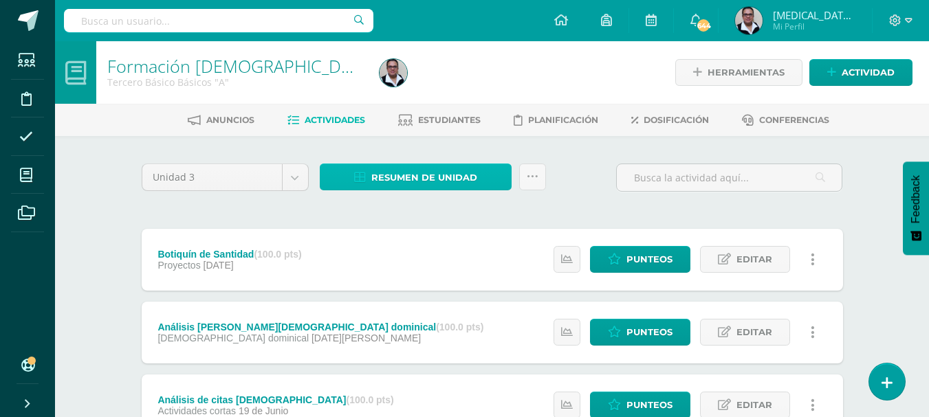
click at [429, 182] on span "Resumen de unidad" at bounding box center [424, 177] width 106 height 25
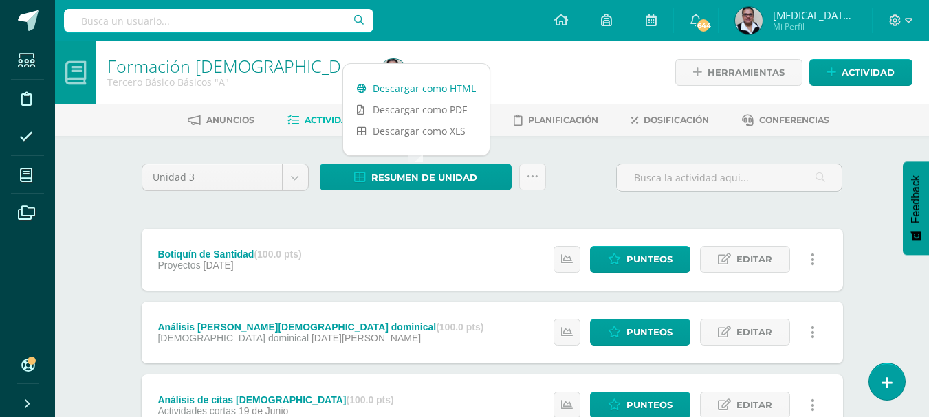
click at [448, 92] on link "Descargar como HTML" at bounding box center [416, 88] width 146 height 21
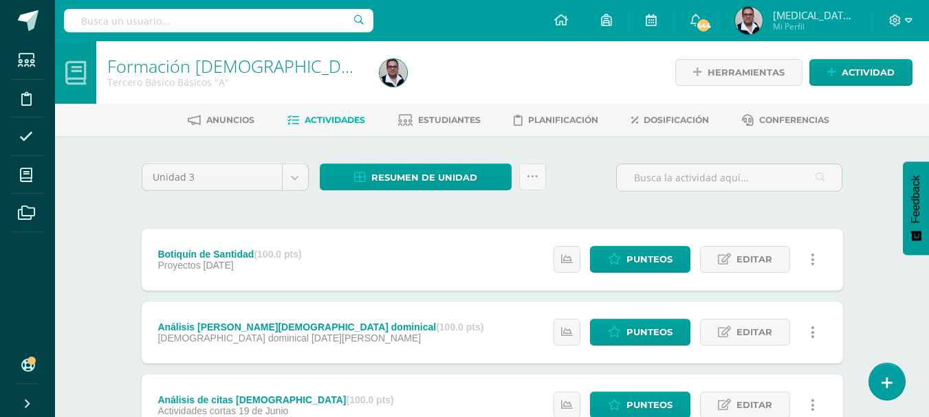
click at [124, 199] on div "Unidad 3 Unidad 1 Unidad 2 Unidad 3 Unidad 4 Resumen de unidad Subir actividade…" at bounding box center [492, 368] width 756 height 465
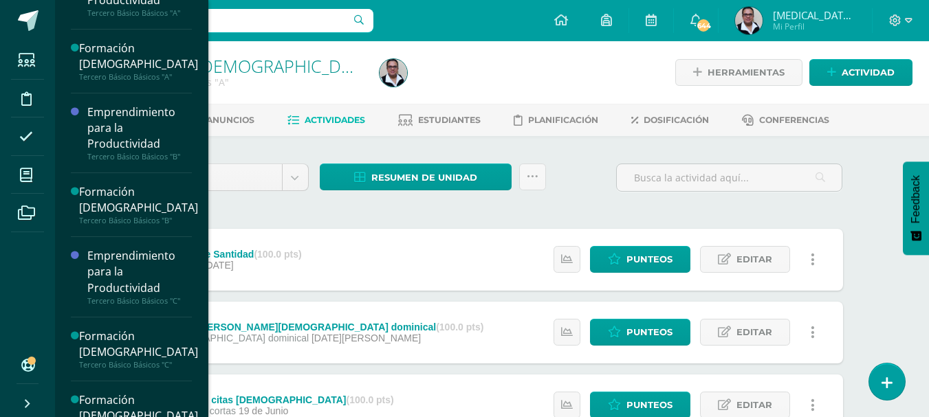
scroll to position [933, 0]
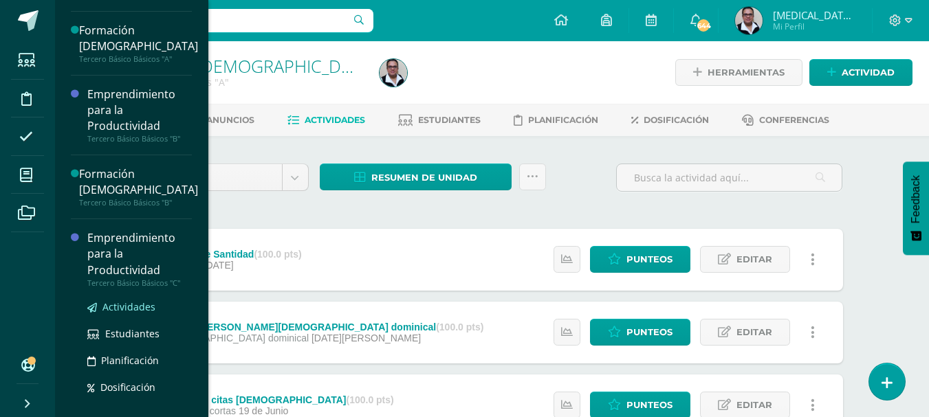
click at [143, 308] on span "Actividades" at bounding box center [128, 307] width 53 height 13
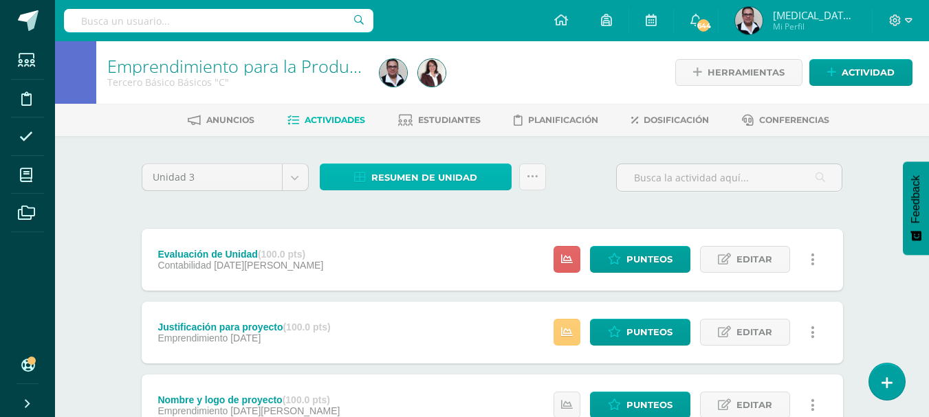
click at [434, 182] on span "Resumen de unidad" at bounding box center [424, 177] width 106 height 25
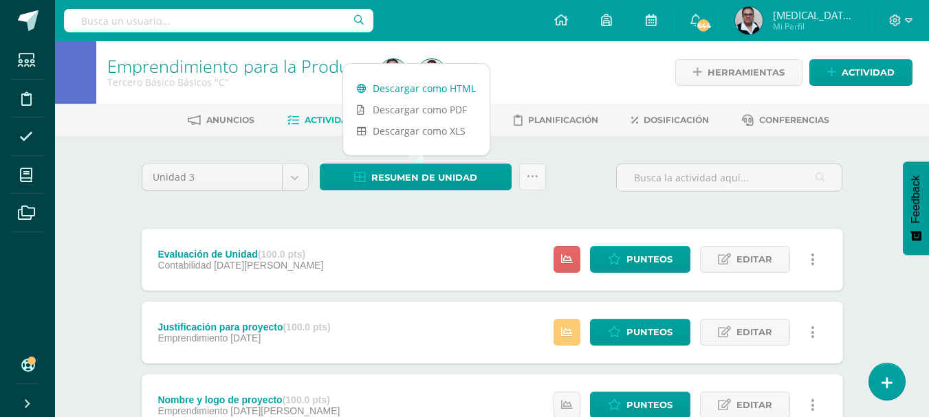
click at [428, 89] on link "Descargar como HTML" at bounding box center [416, 88] width 146 height 21
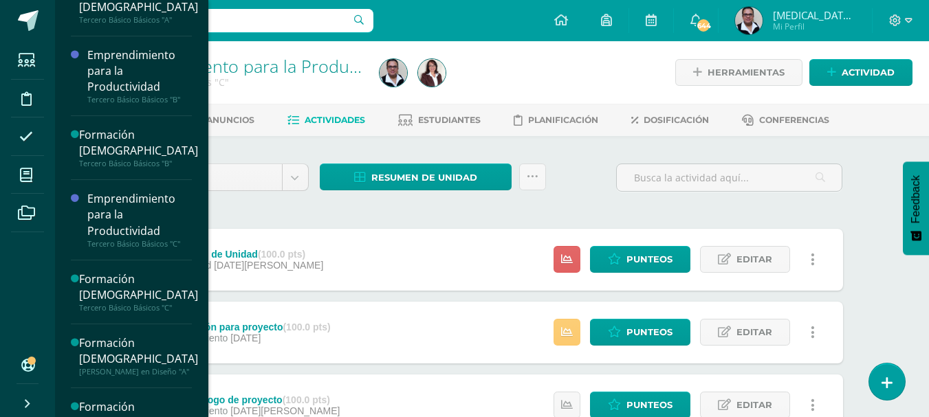
scroll to position [976, 0]
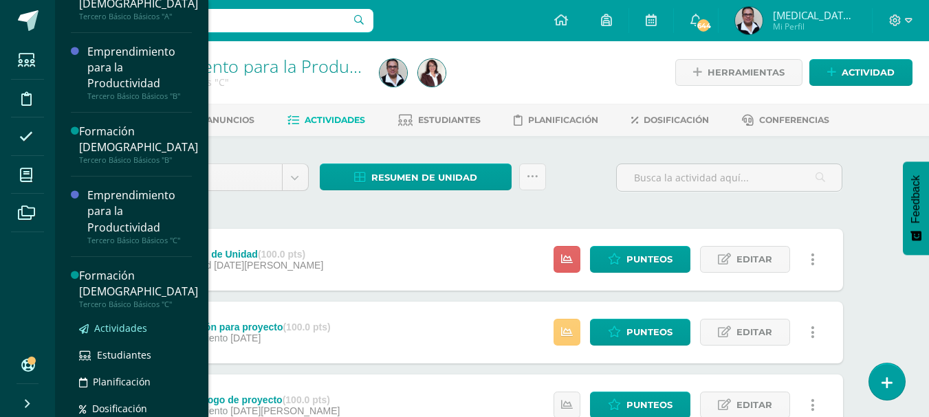
click at [132, 325] on span "Actividades" at bounding box center [120, 328] width 53 height 13
